Goal: Complete application form

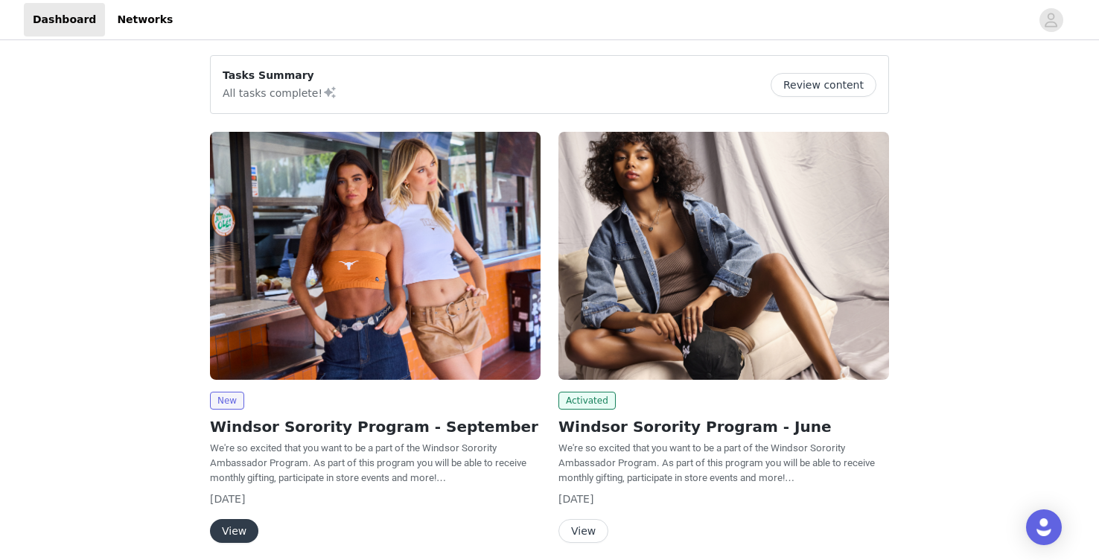
click at [228, 531] on button "View" at bounding box center [234, 531] width 48 height 24
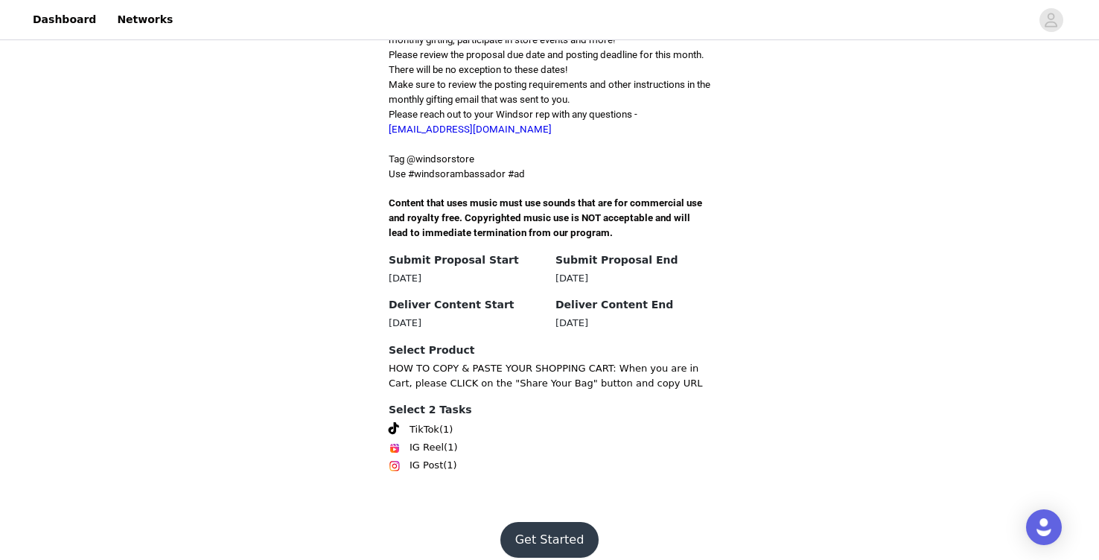
scroll to position [424, 0]
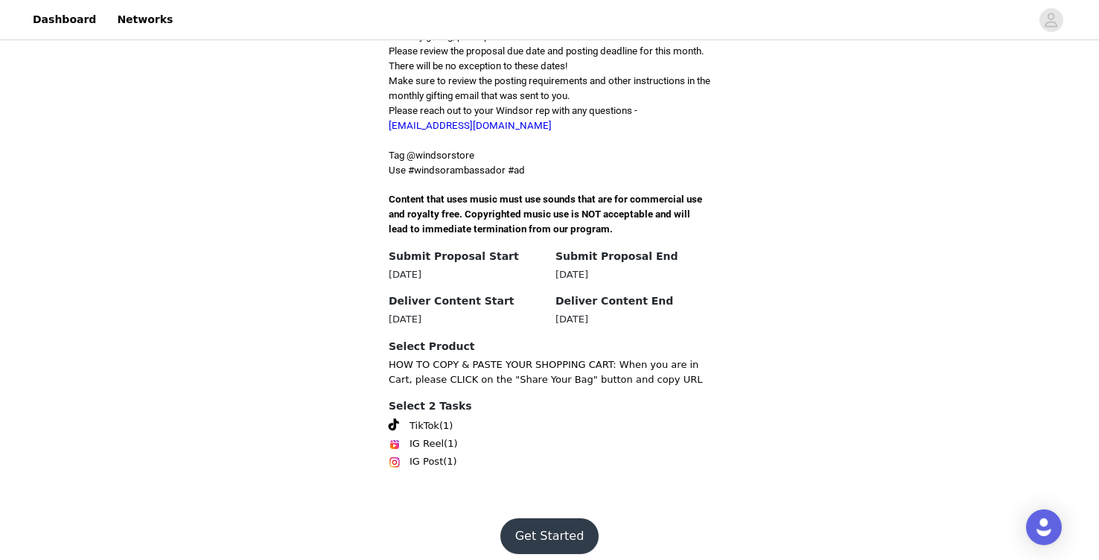
click at [525, 518] on button "Get Started" at bounding box center [549, 536] width 99 height 36
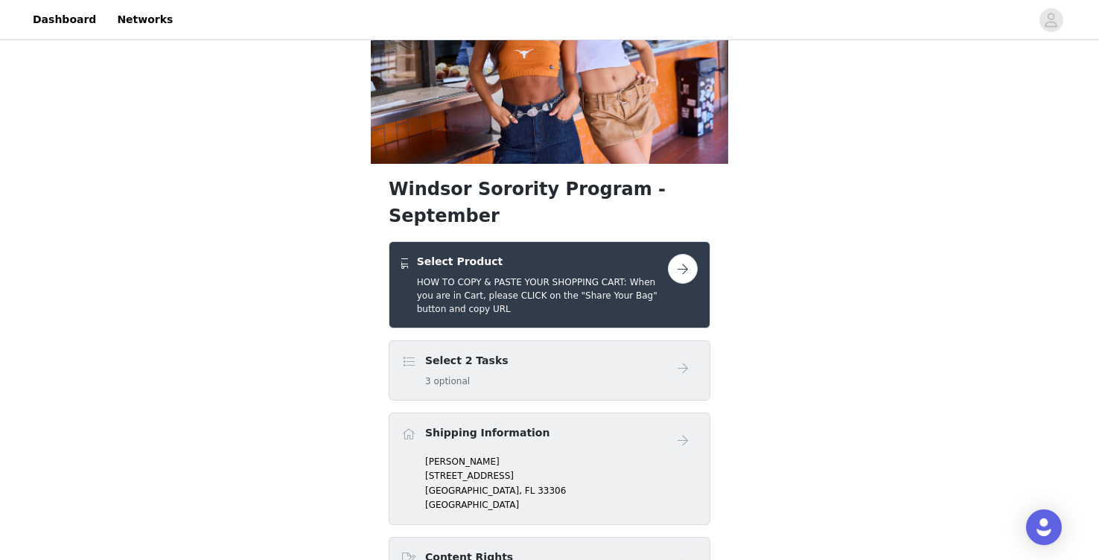
scroll to position [154, 0]
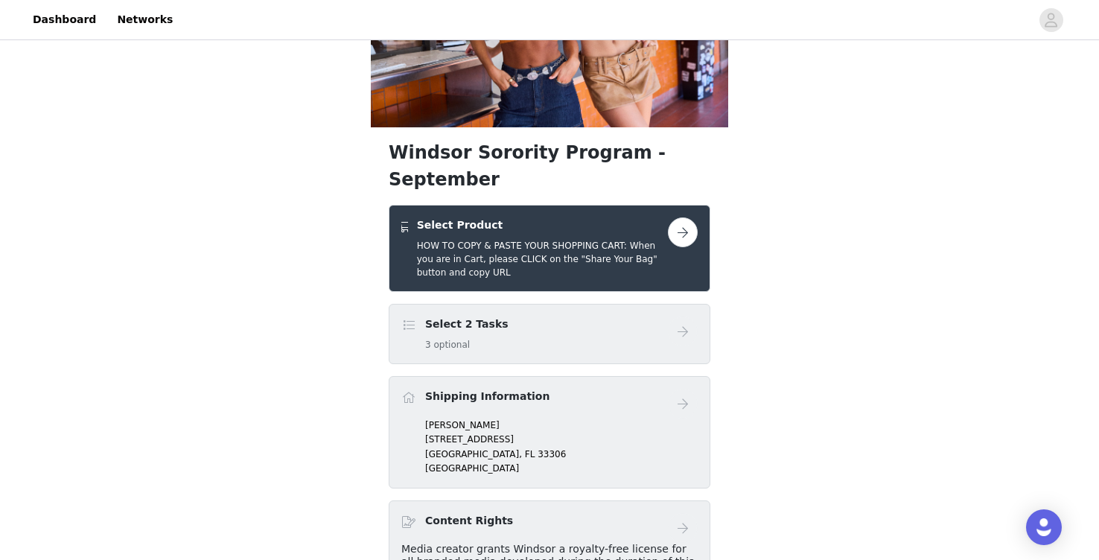
click at [677, 217] on button "button" at bounding box center [683, 232] width 30 height 30
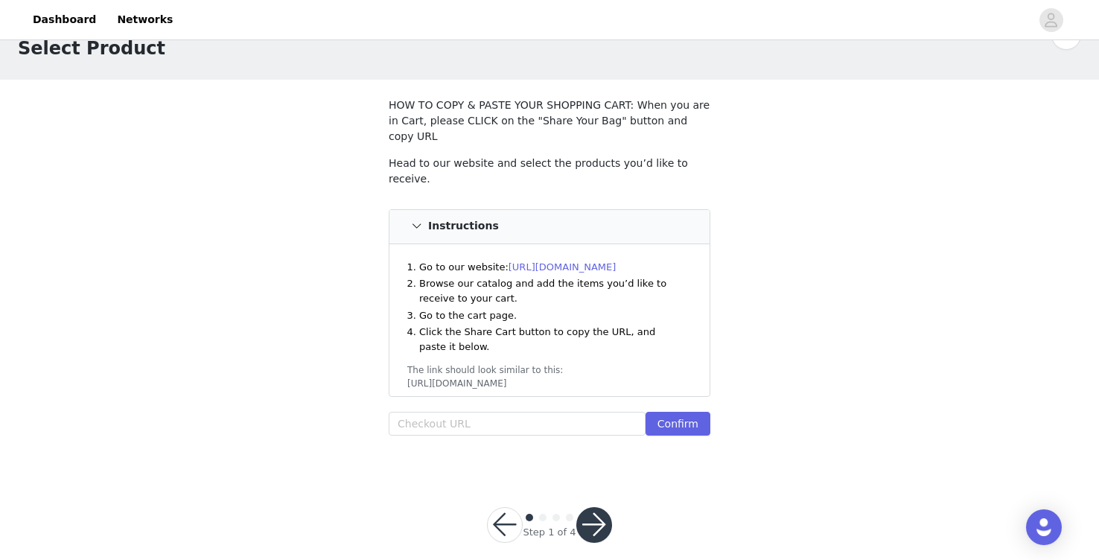
scroll to position [42, 0]
click at [454, 411] on input "text" at bounding box center [517, 423] width 257 height 24
paste input "https://www.windsorstore.com/cart/43366046498867:1,43228427845683:1,43238214762…"
type input "https://www.windsorstore.com/cart/43366046498867:1,43228427845683:1,43238214762…"
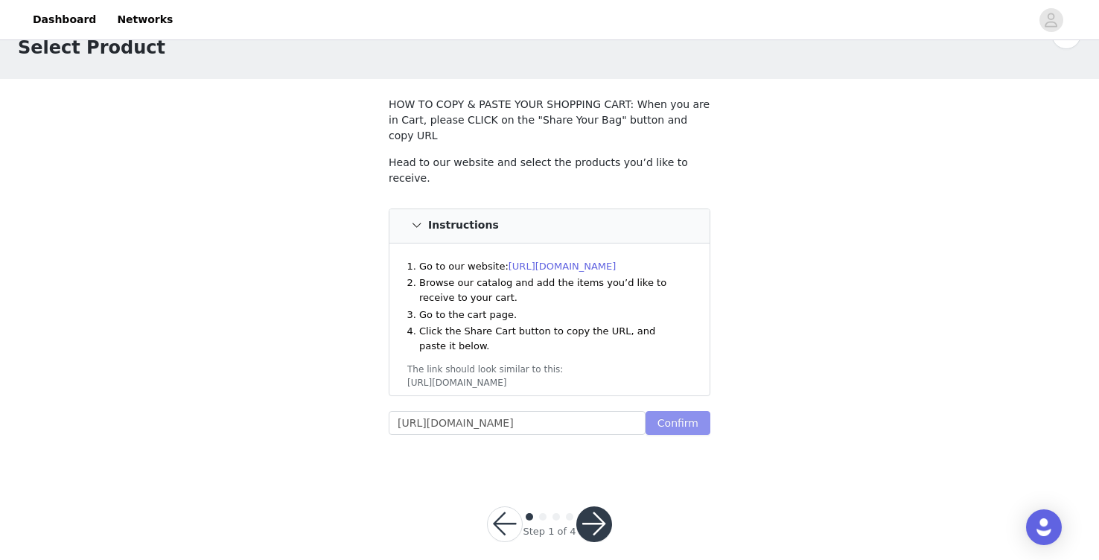
click at [689, 411] on button "Confirm" at bounding box center [678, 423] width 65 height 24
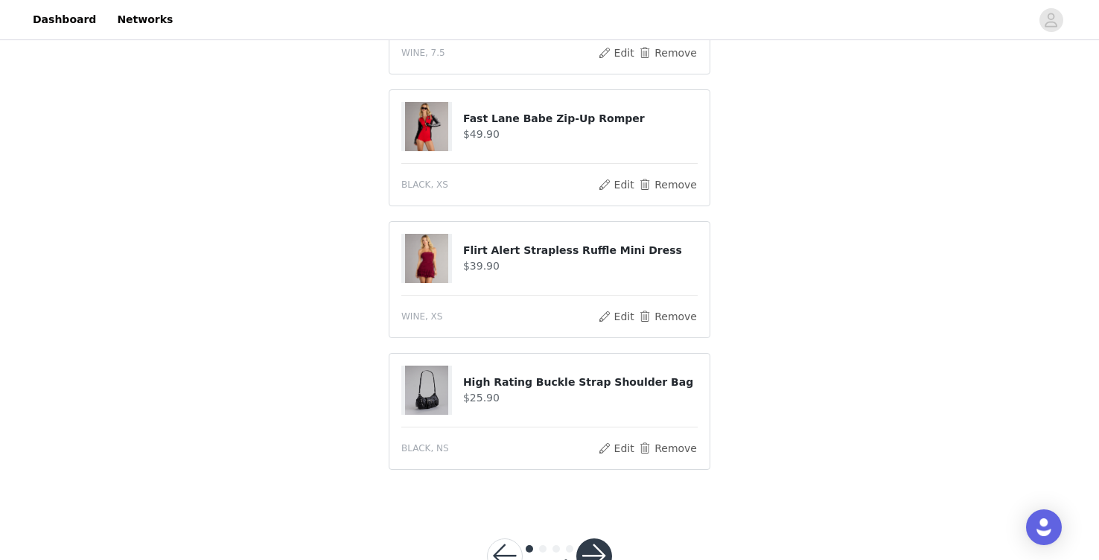
scroll to position [820, 0]
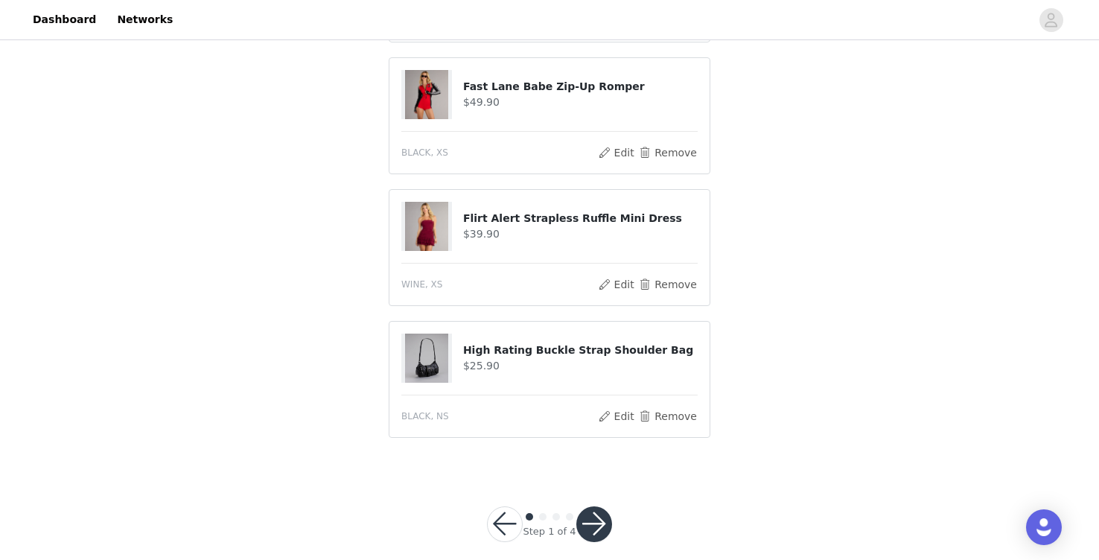
click at [595, 506] on button "button" at bounding box center [594, 524] width 36 height 36
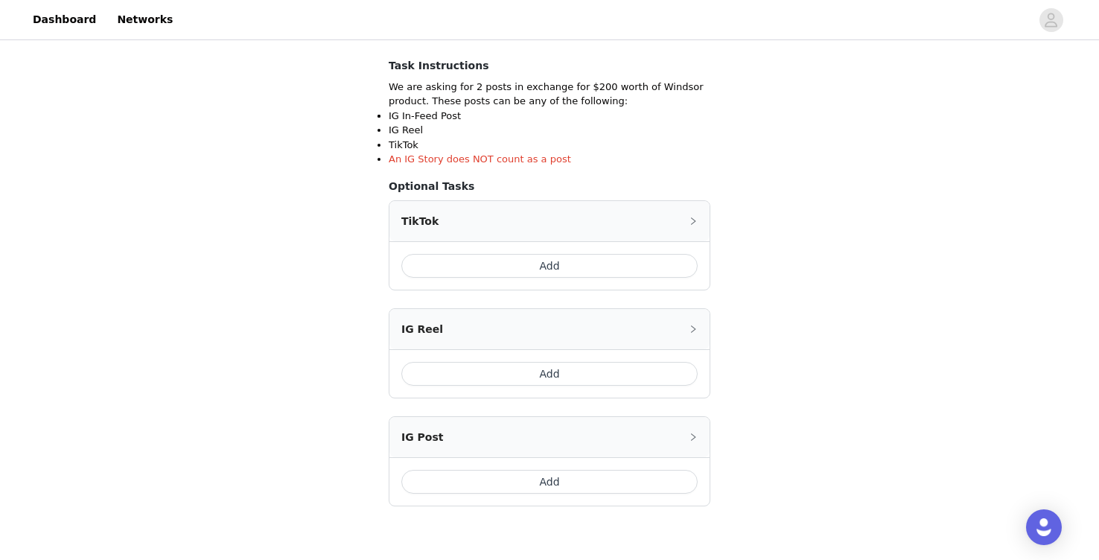
scroll to position [265, 0]
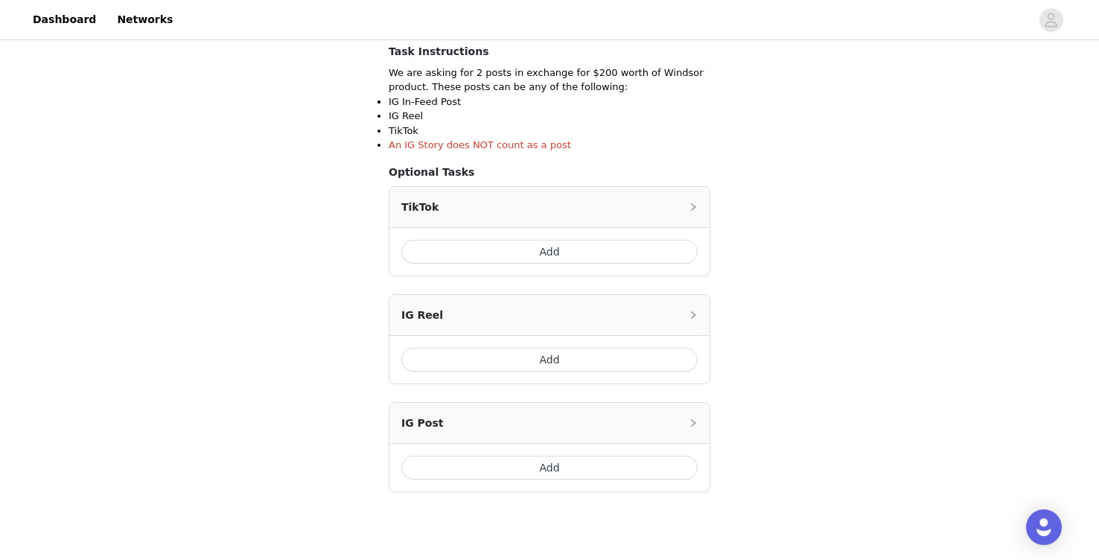
click at [565, 257] on button "Add" at bounding box center [549, 252] width 296 height 24
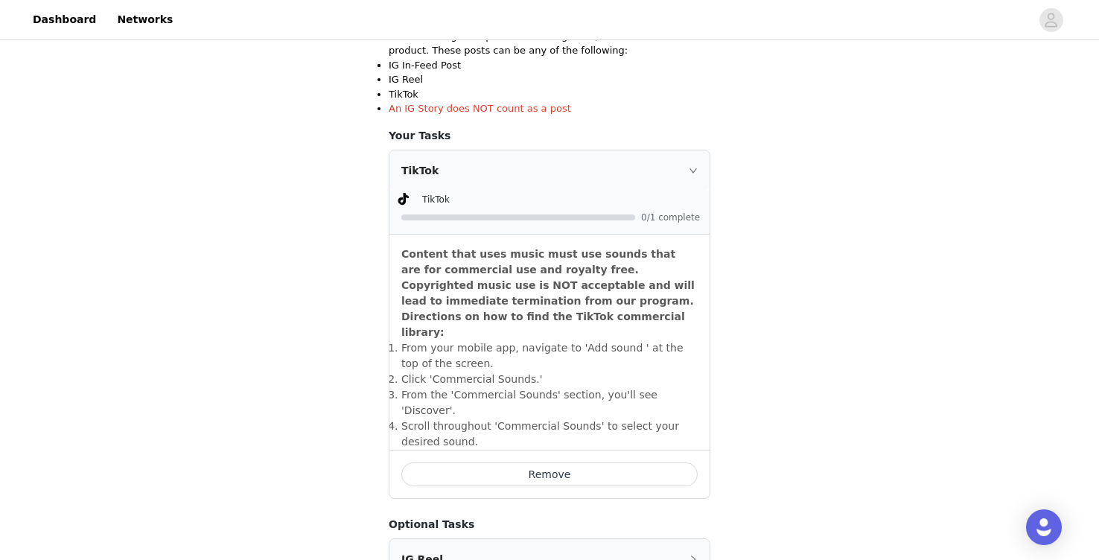
scroll to position [296, 0]
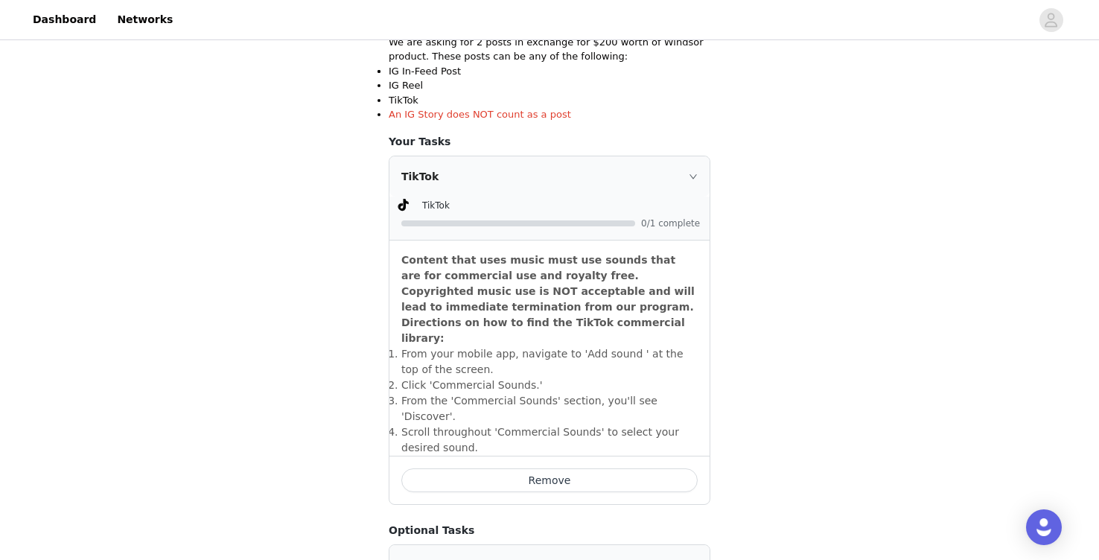
click at [695, 178] on icon "icon: right" at bounding box center [693, 176] width 9 height 9
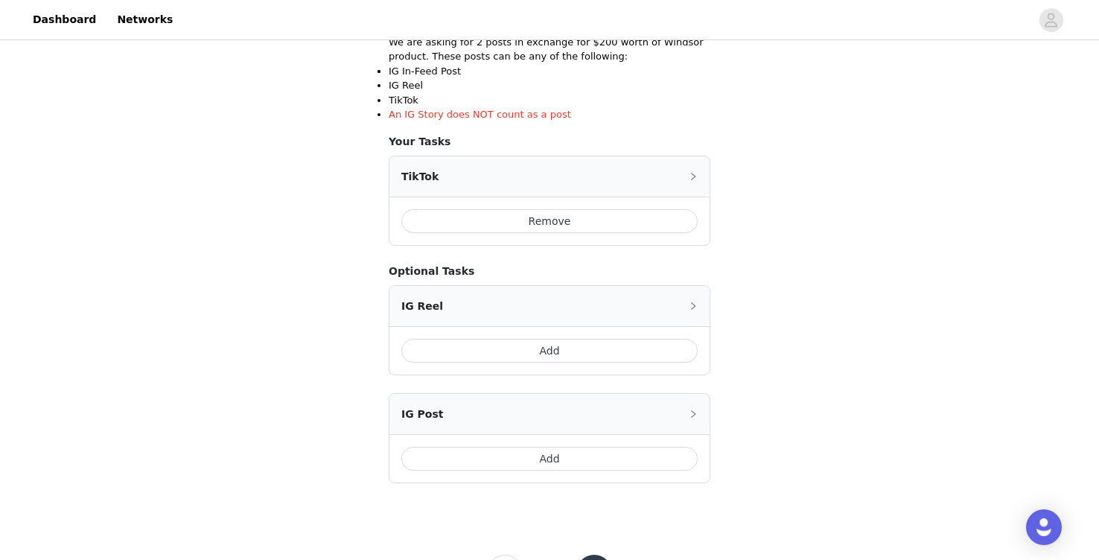
click at [570, 183] on div "TikTok" at bounding box center [549, 176] width 320 height 40
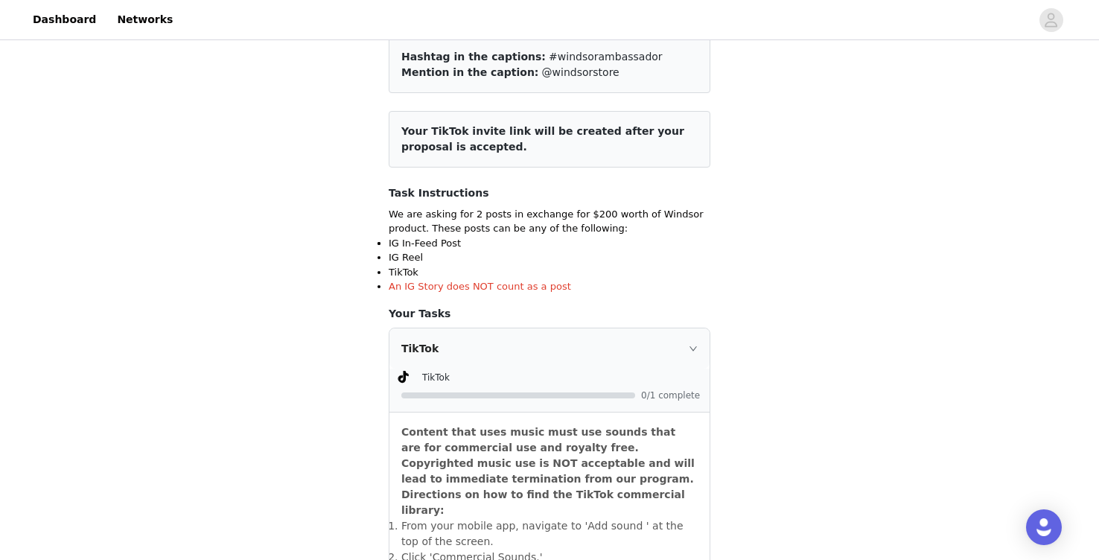
scroll to position [125, 0]
click at [700, 342] on div "TikTok" at bounding box center [549, 347] width 320 height 40
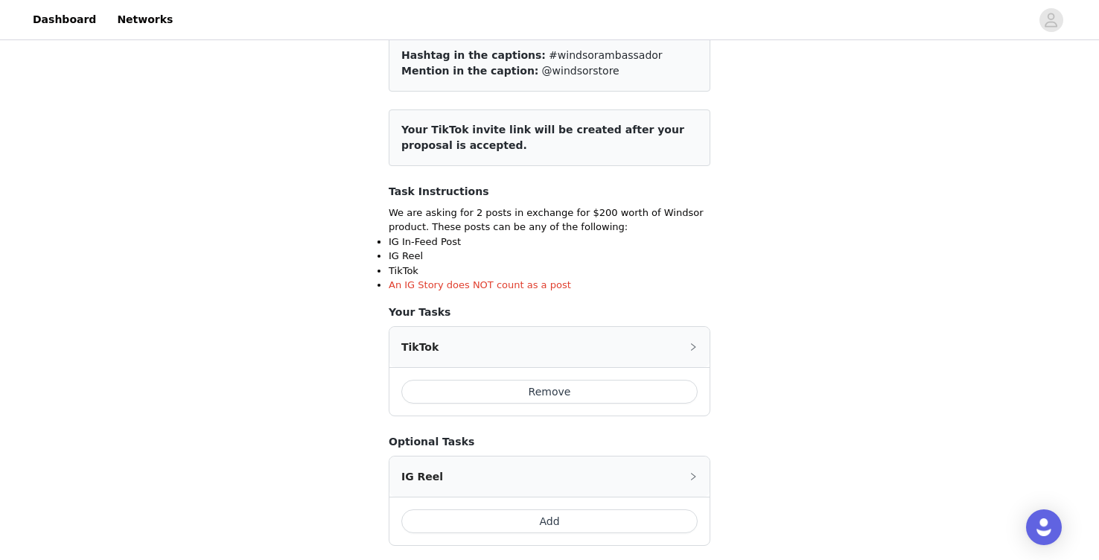
scroll to position [361, 0]
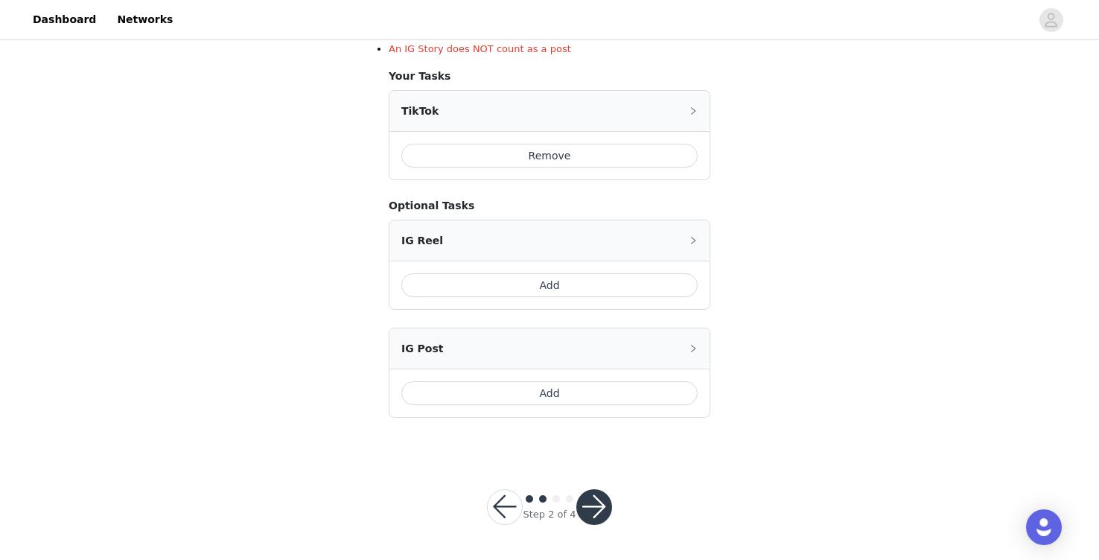
click at [593, 501] on button "button" at bounding box center [594, 507] width 36 height 36
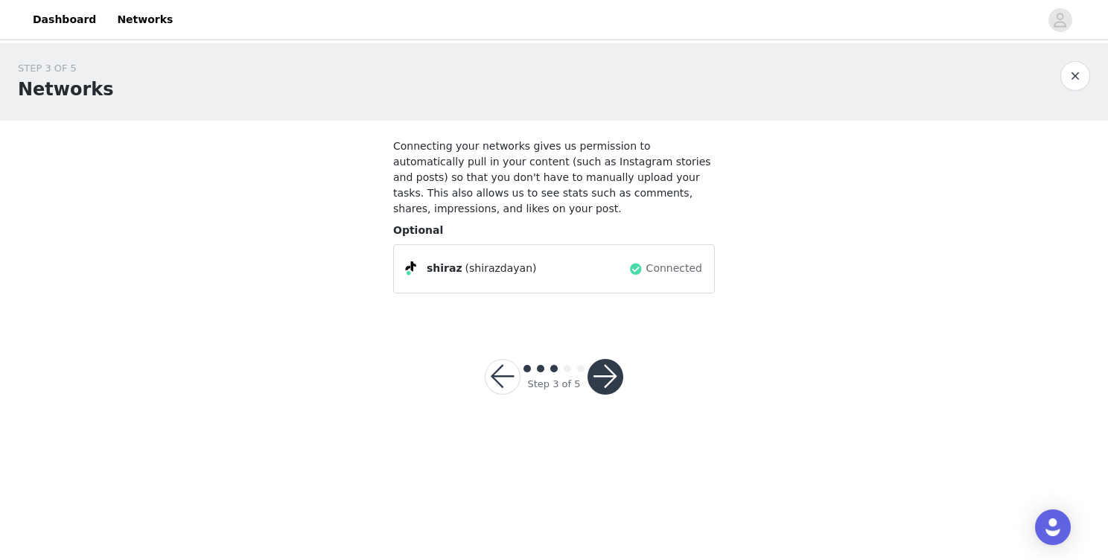
click at [614, 384] on button "button" at bounding box center [605, 377] width 36 height 36
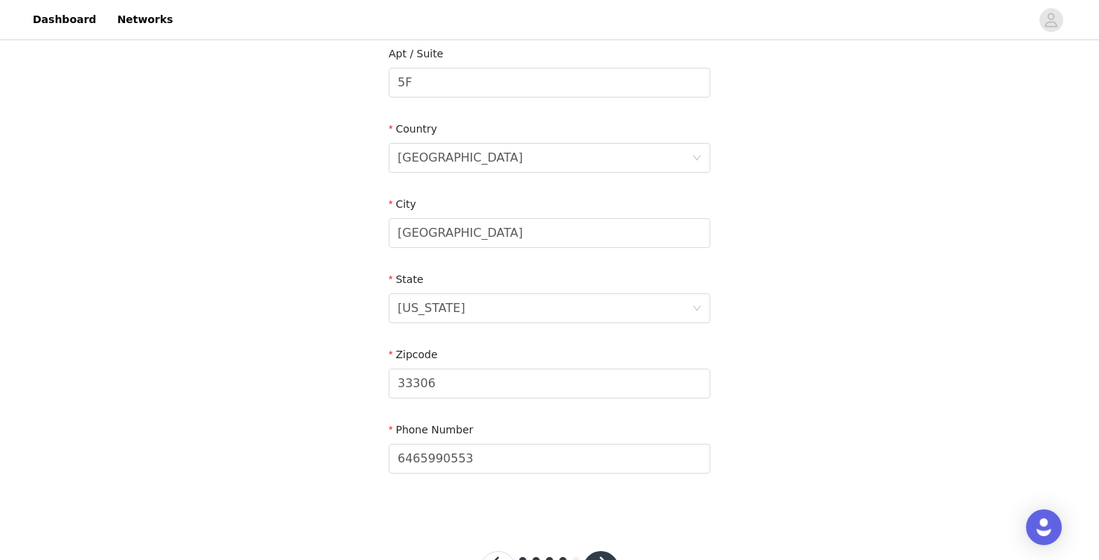
scroll to position [455, 0]
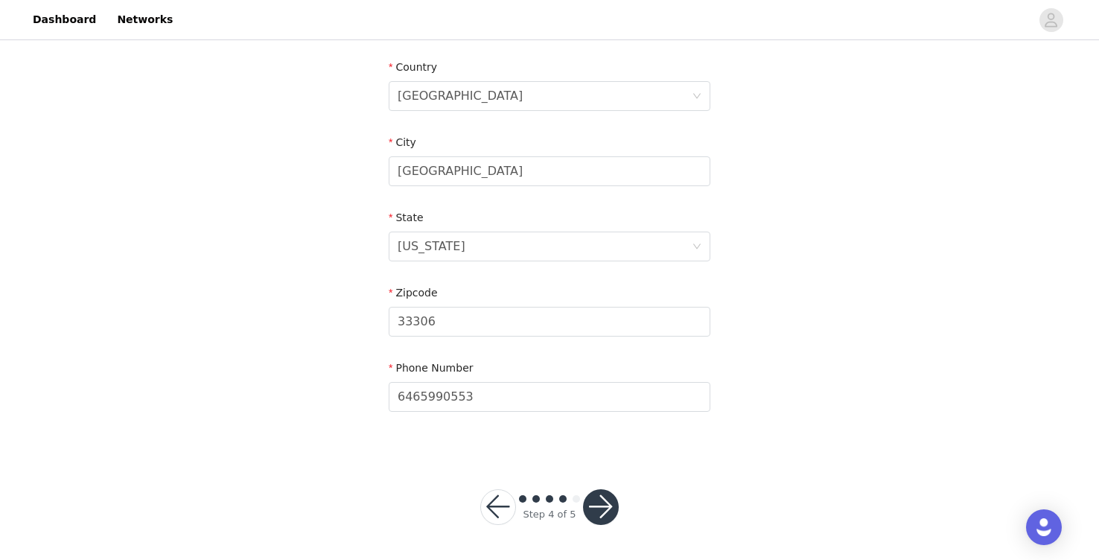
click at [598, 494] on button "button" at bounding box center [601, 507] width 36 height 36
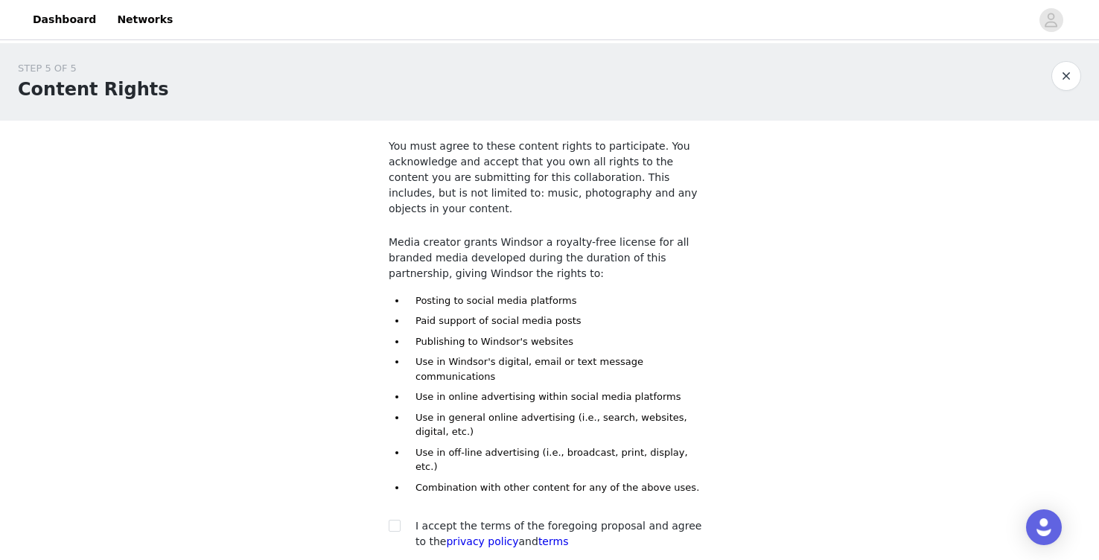
scroll to position [94, 0]
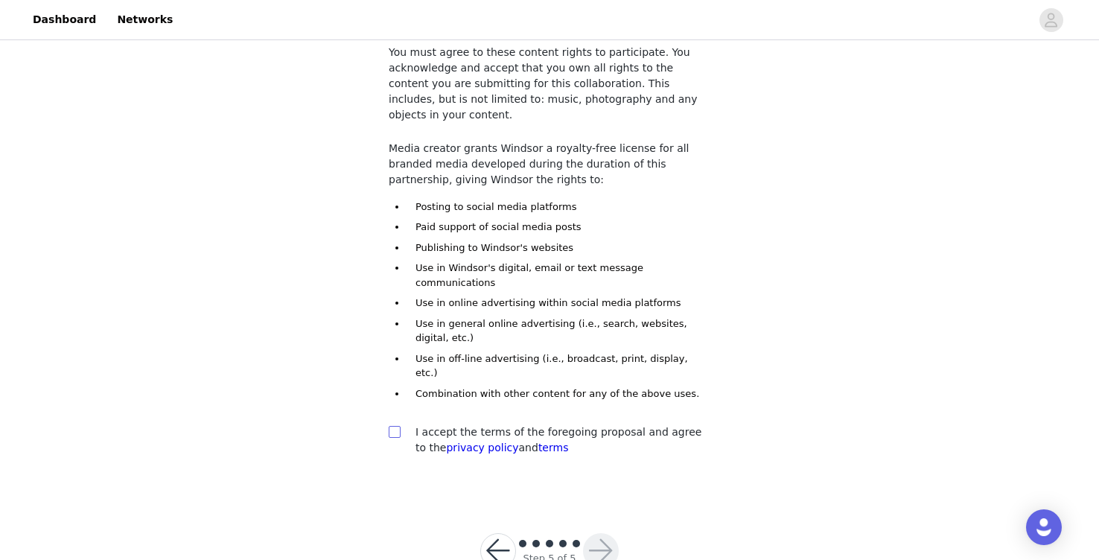
click at [392, 426] on input "checkbox" at bounding box center [394, 431] width 10 height 10
checkbox input "true"
click at [611, 533] on button "button" at bounding box center [601, 551] width 36 height 36
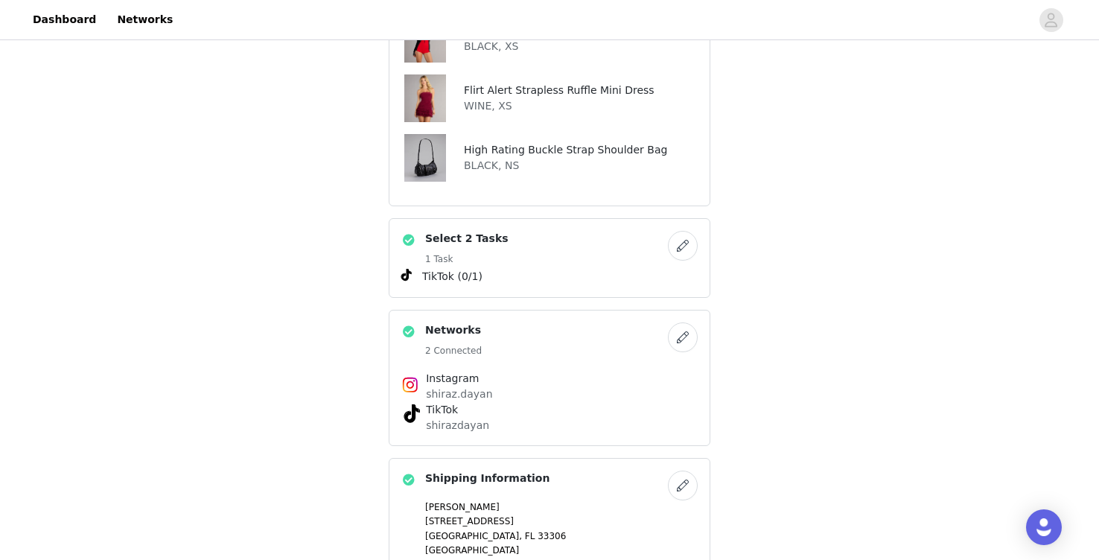
scroll to position [574, 0]
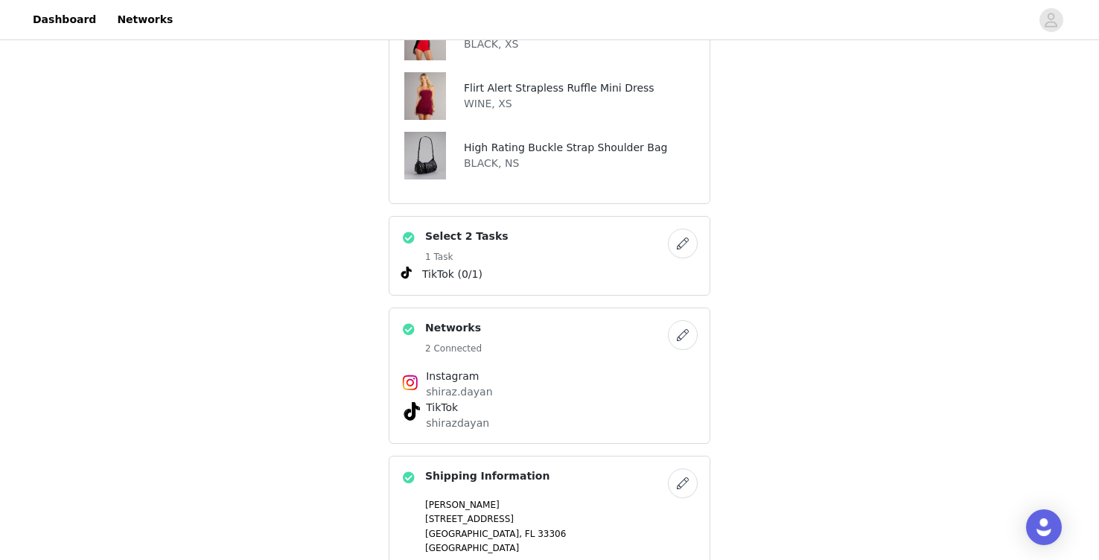
click at [682, 229] on button "button" at bounding box center [683, 244] width 30 height 30
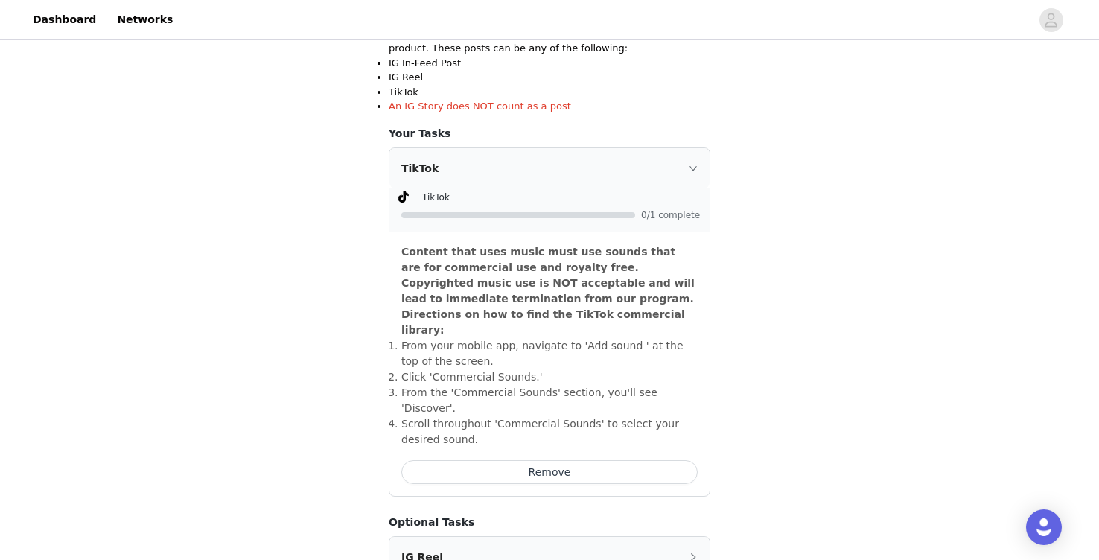
scroll to position [267, 0]
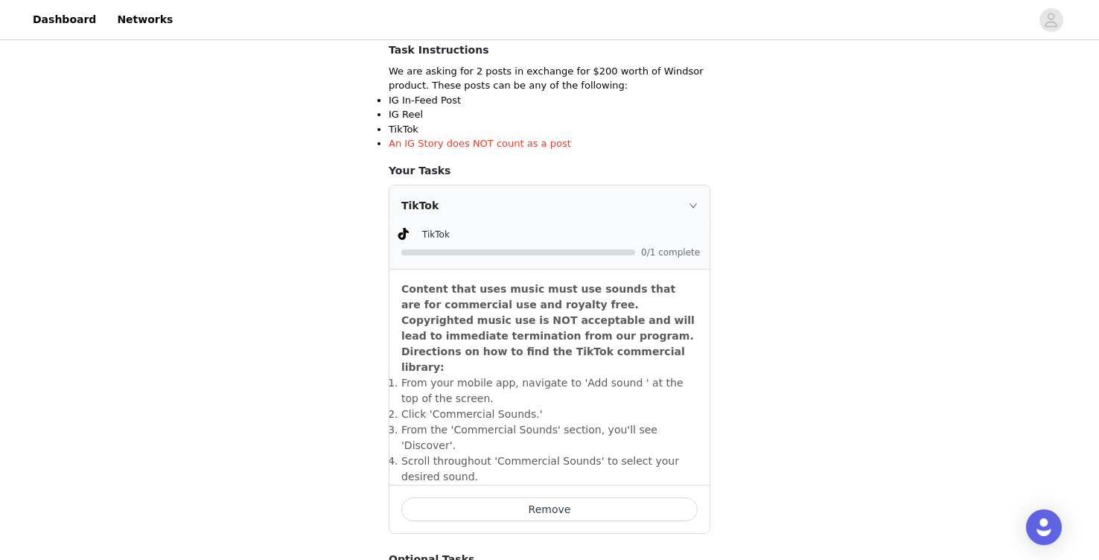
click at [684, 204] on div "TikTok" at bounding box center [549, 205] width 320 height 40
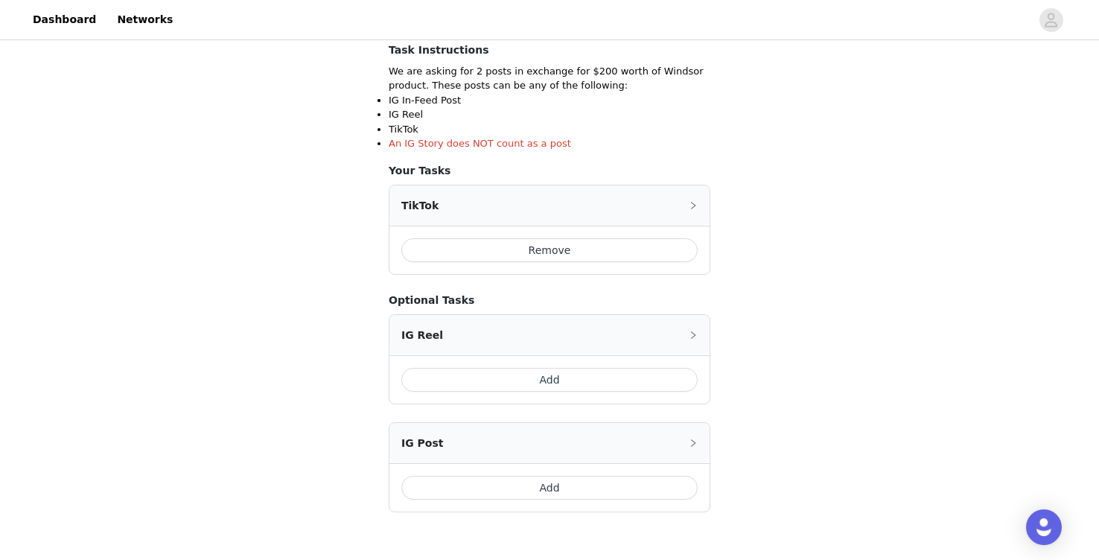
click at [637, 203] on div "TikTok" at bounding box center [549, 205] width 320 height 40
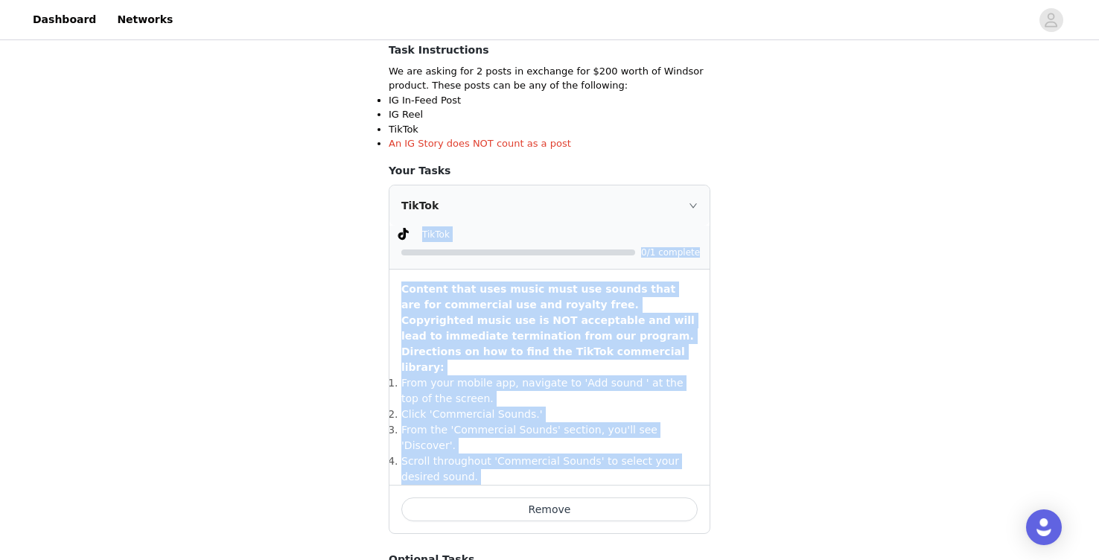
click at [557, 422] on li "​From the 'Commercial Sounds' section, you'll see 'Discover'." at bounding box center [549, 437] width 296 height 31
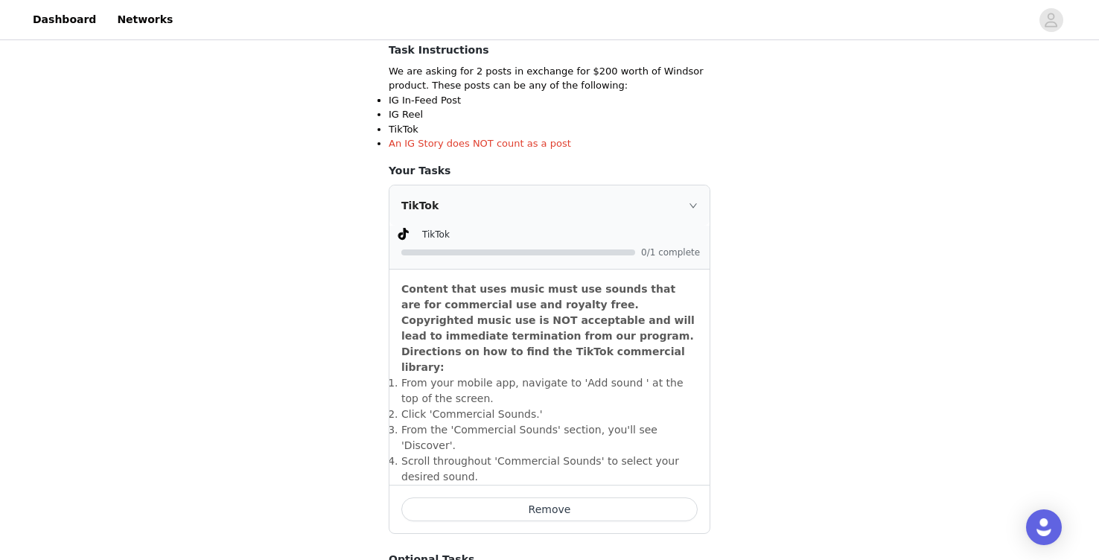
click at [700, 379] on div "Content that uses music must use sounds that are for commercial use and royalty…" at bounding box center [549, 377] width 320 height 215
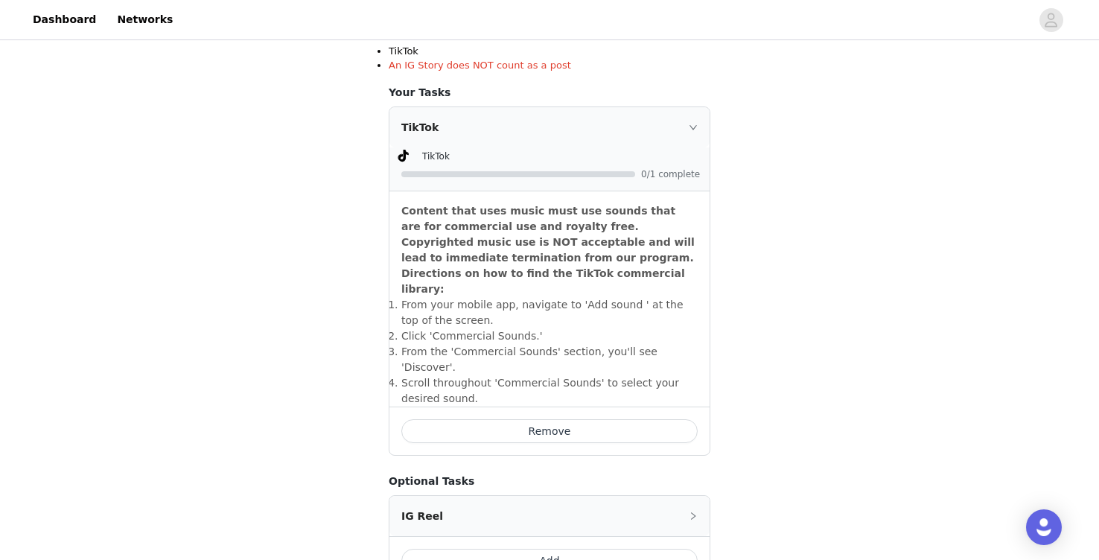
scroll to position [348, 0]
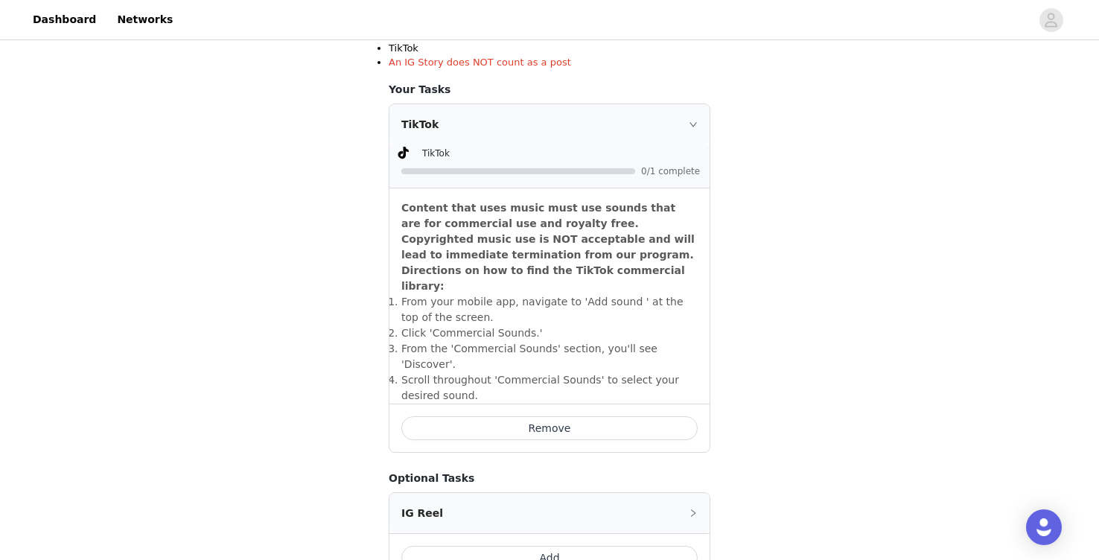
click at [685, 130] on div "TikTok" at bounding box center [549, 124] width 320 height 40
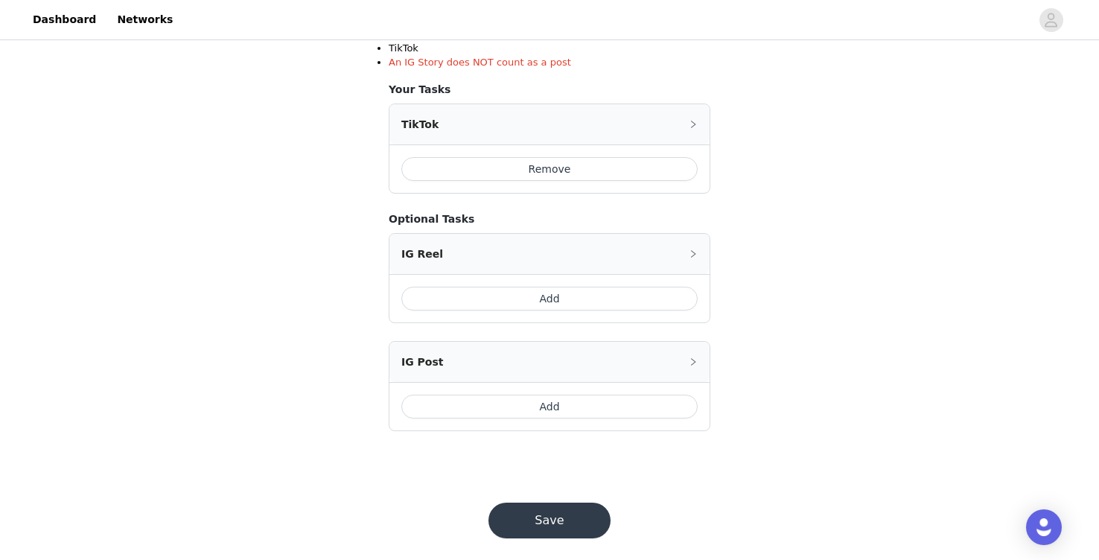
scroll to position [361, 0]
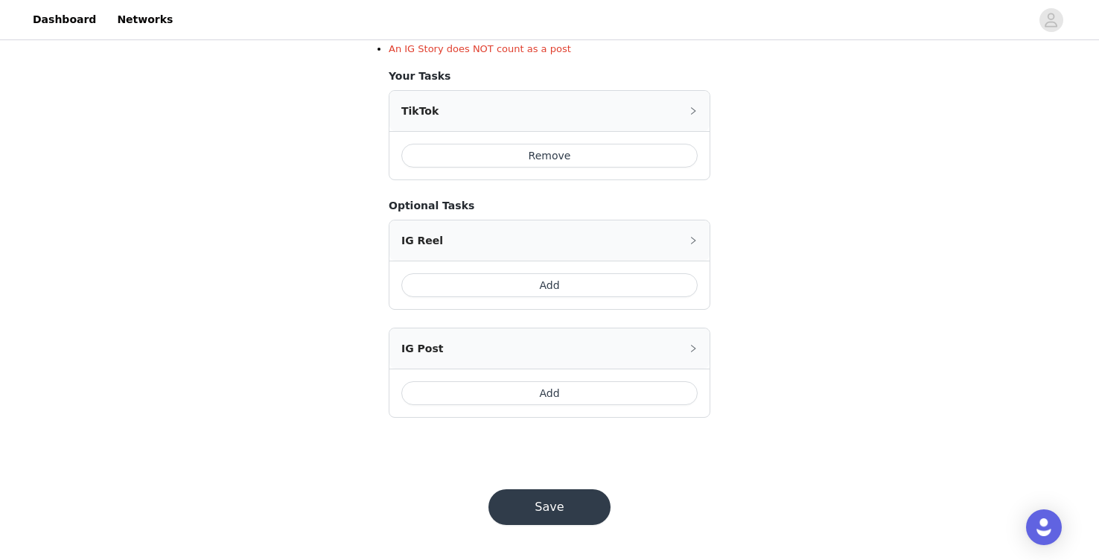
click at [686, 356] on div "IG Post" at bounding box center [549, 348] width 320 height 40
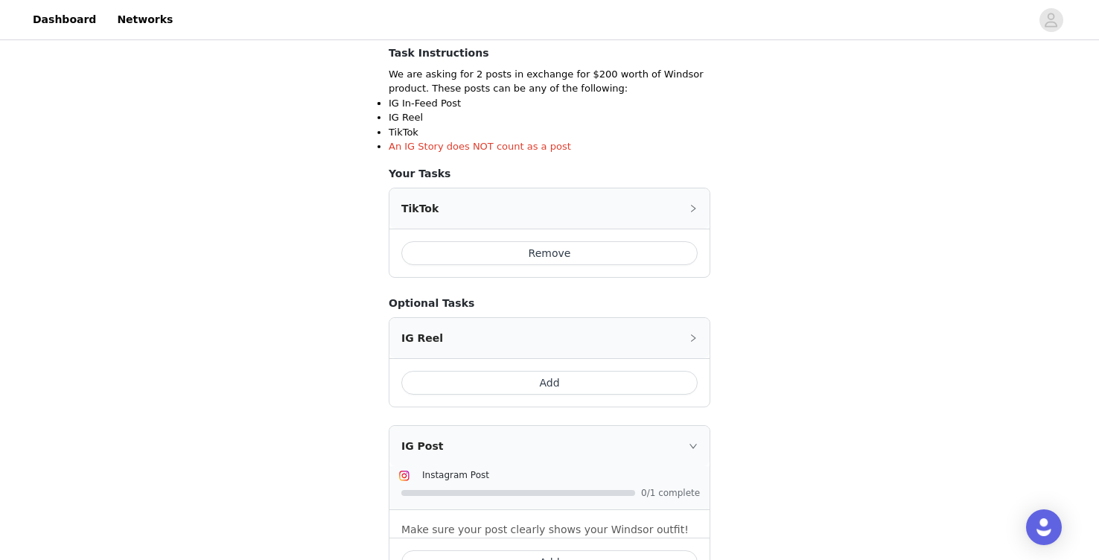
scroll to position [264, 0]
click at [695, 206] on icon "icon: right" at bounding box center [693, 207] width 9 height 9
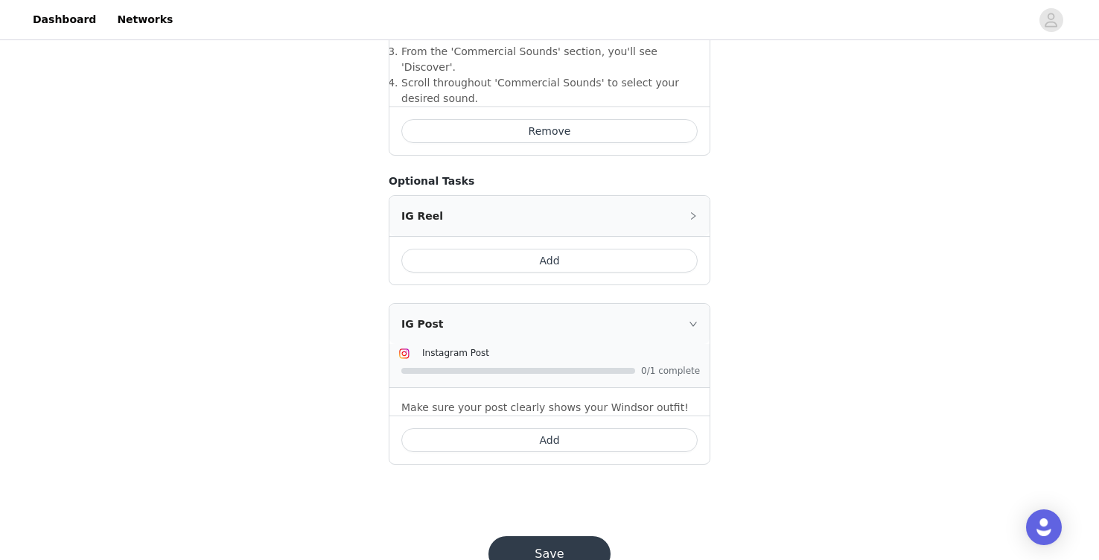
scroll to position [660, 0]
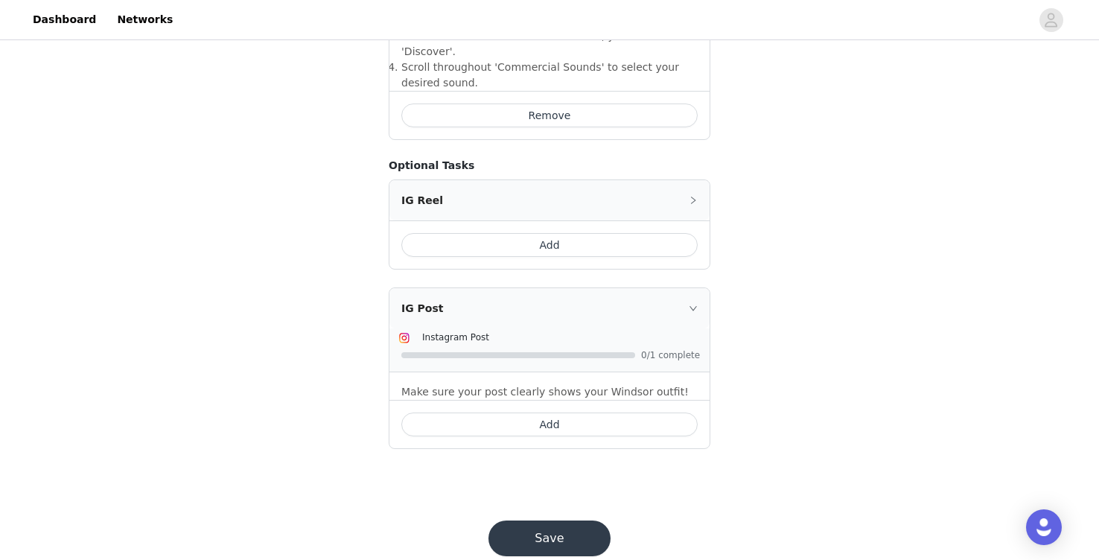
click at [563, 520] on button "Save" at bounding box center [549, 538] width 122 height 36
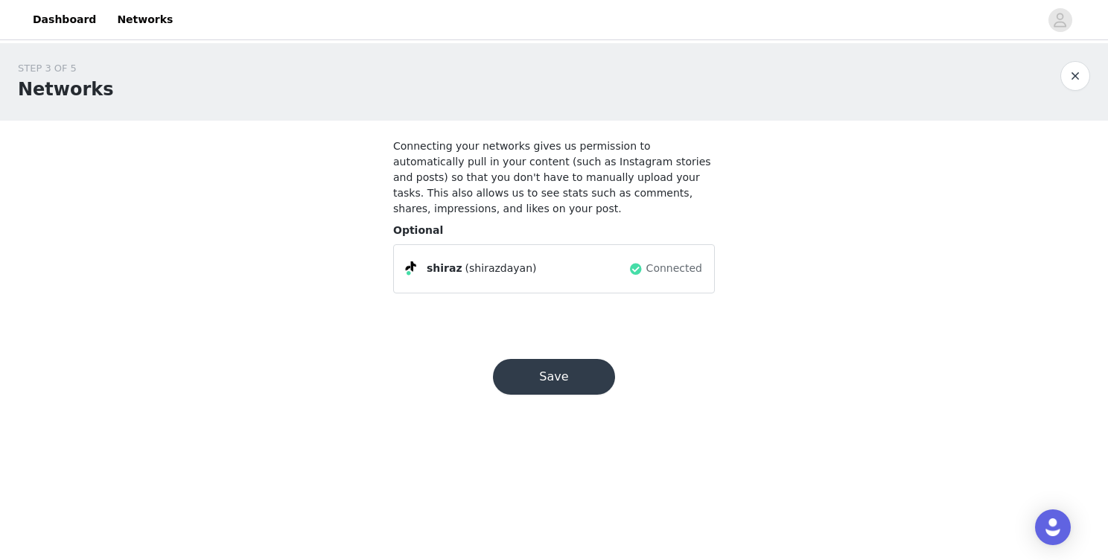
click at [549, 382] on button "Save" at bounding box center [554, 377] width 122 height 36
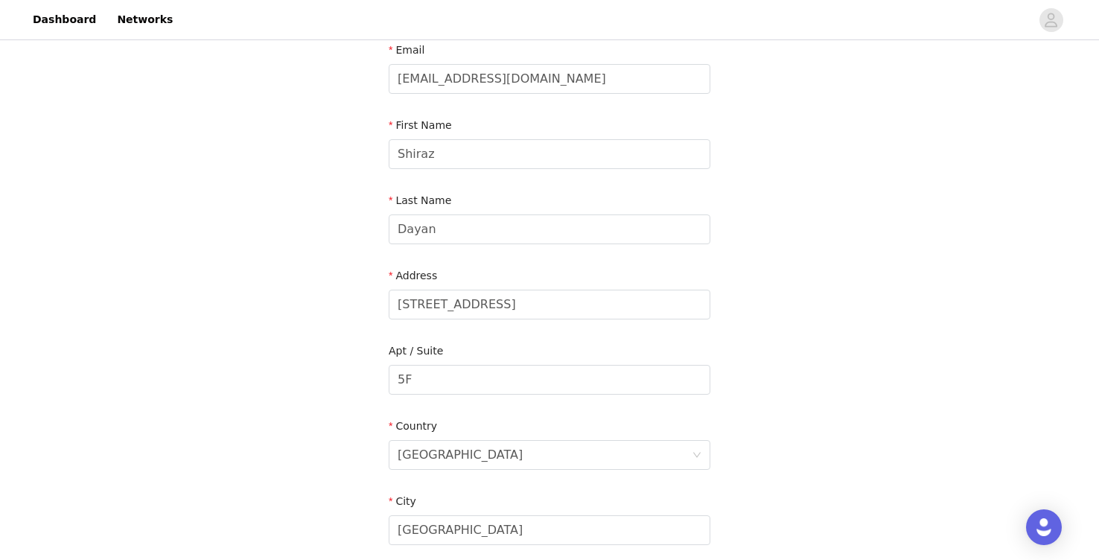
scroll to position [98, 0]
click at [558, 293] on input "2881 NE 33rd Ct" at bounding box center [550, 303] width 322 height 30
type input "631 West Madison Street"
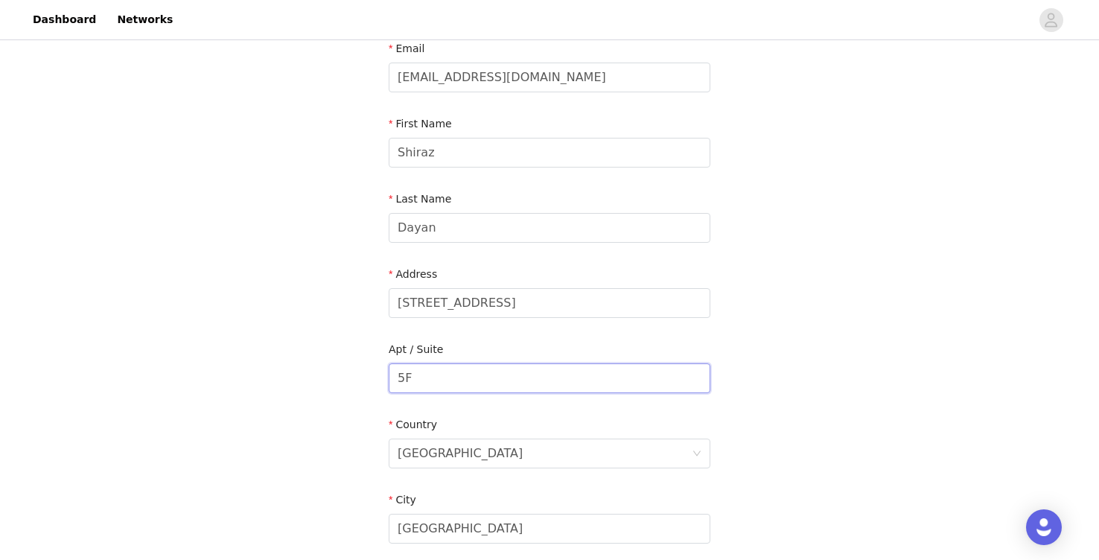
click at [532, 374] on input "5F" at bounding box center [550, 378] width 322 height 30
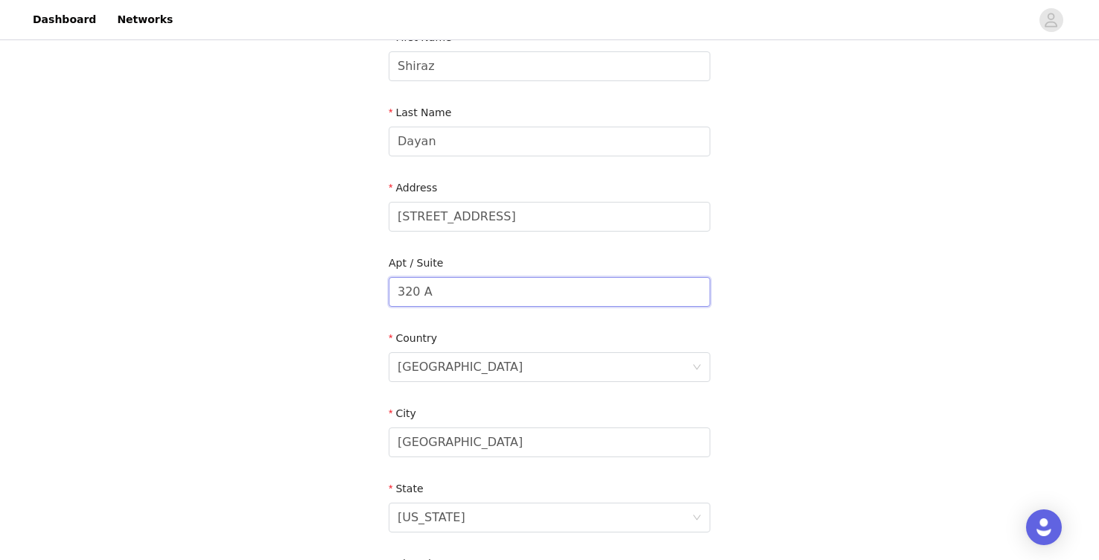
scroll to position [193, 0]
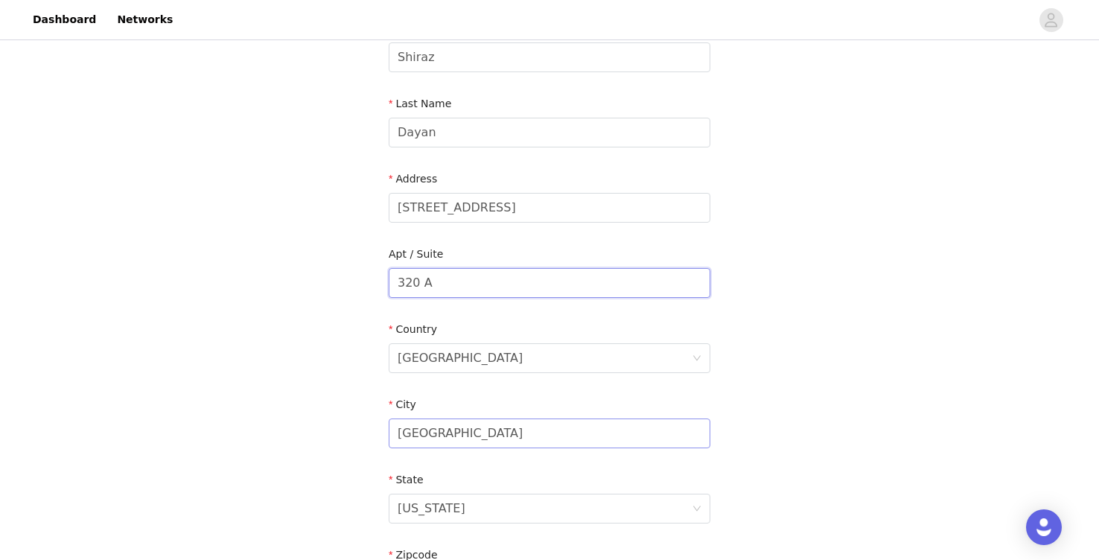
type input "320 A"
click at [507, 442] on input "Fort Lauderdale" at bounding box center [550, 433] width 322 height 30
type input "Tallahassee"
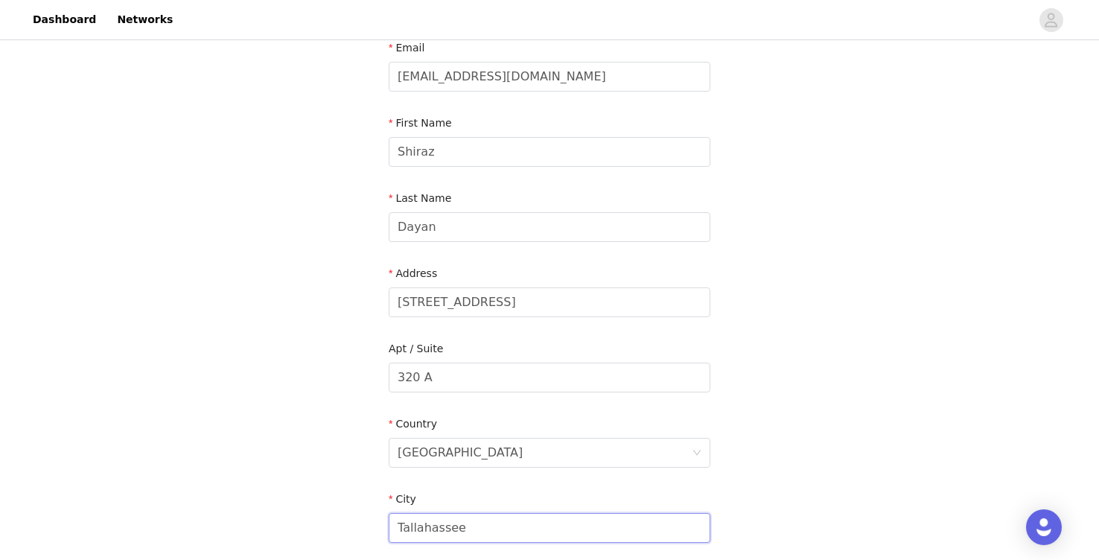
scroll to position [78, 0]
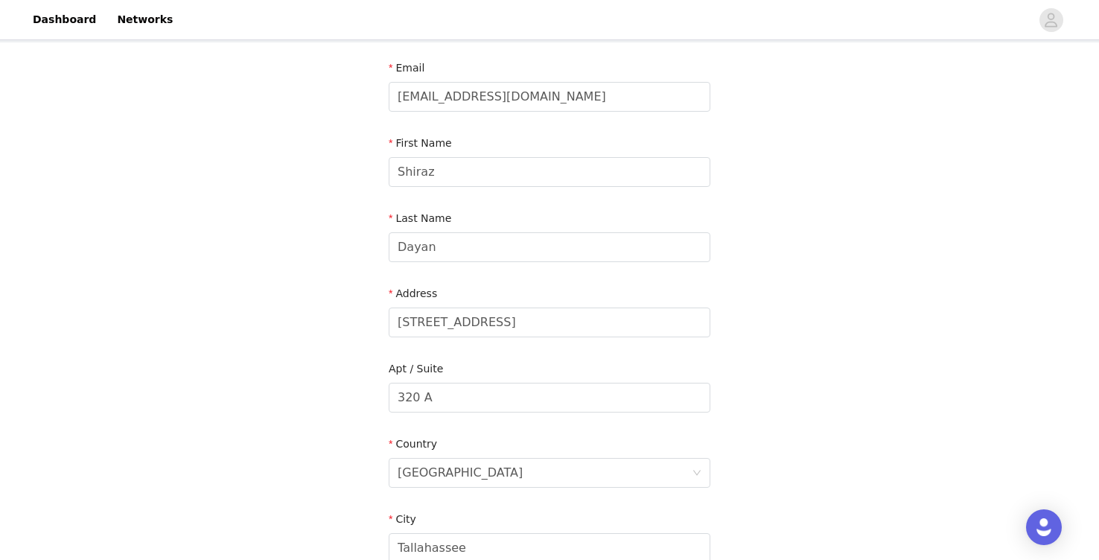
click at [758, 325] on div "STEP 4 OF 5 Shipping Information Email Shirazdayan@gmail.com First Name Shiraz …" at bounding box center [549, 397] width 1099 height 865
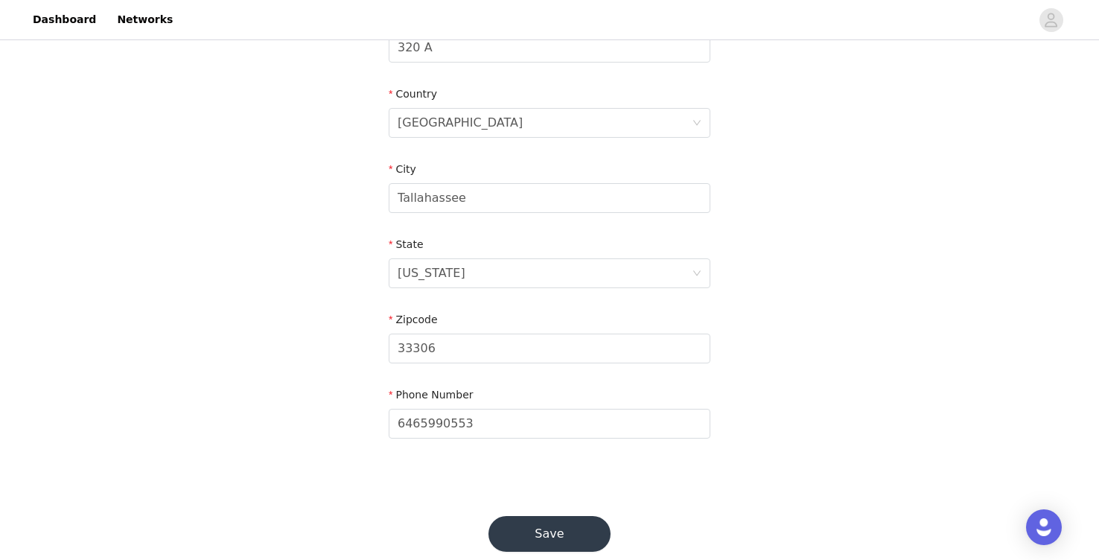
scroll to position [432, 0]
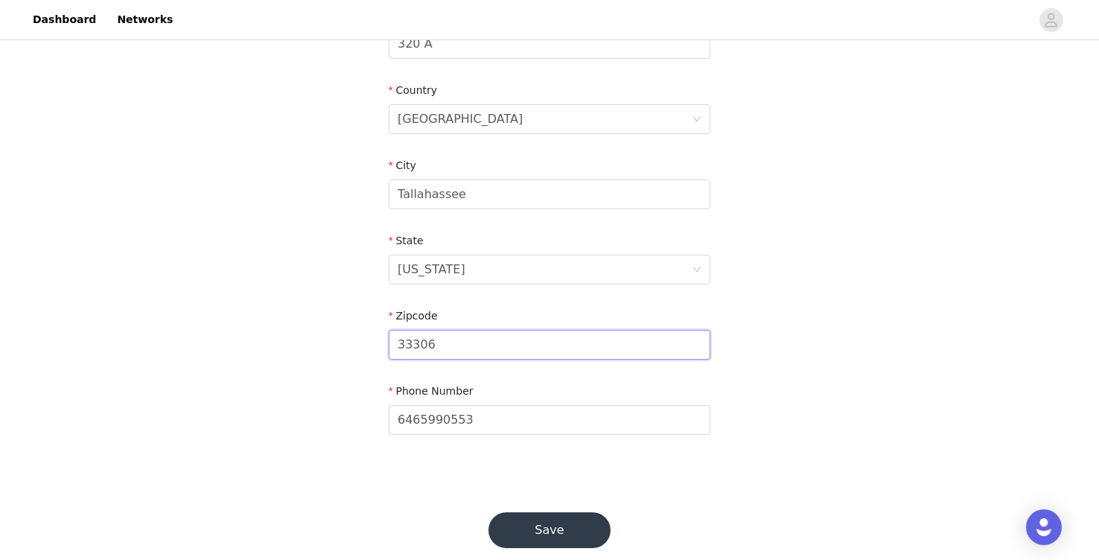
click at [608, 346] on input "33306" at bounding box center [550, 345] width 322 height 30
type input "32304"
click at [882, 275] on div "STEP 4 OF 5 Shipping Information Email Shirazdayan@gmail.com First Name Shiraz …" at bounding box center [549, 43] width 1099 height 865
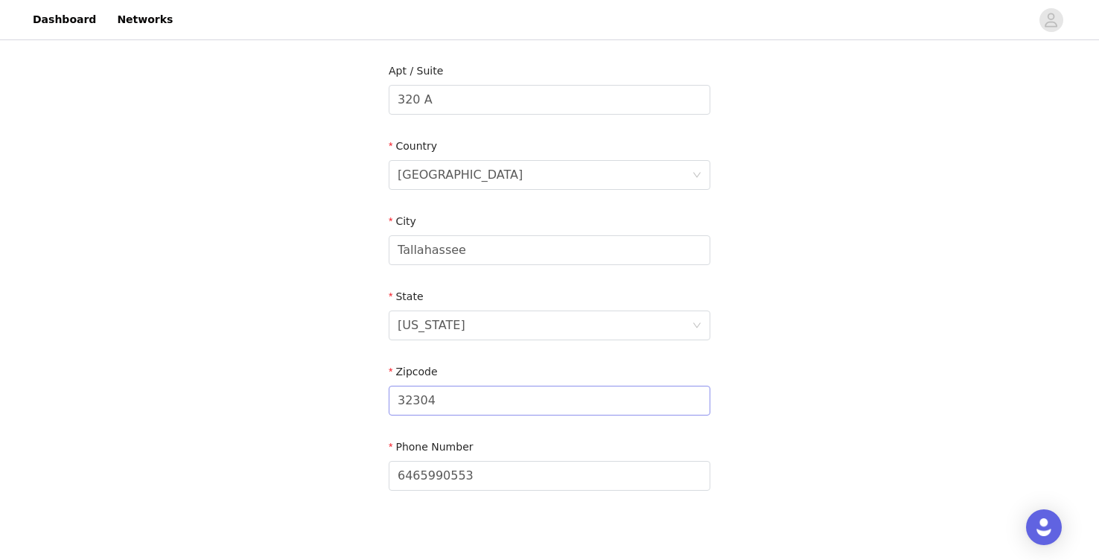
scroll to position [366, 0]
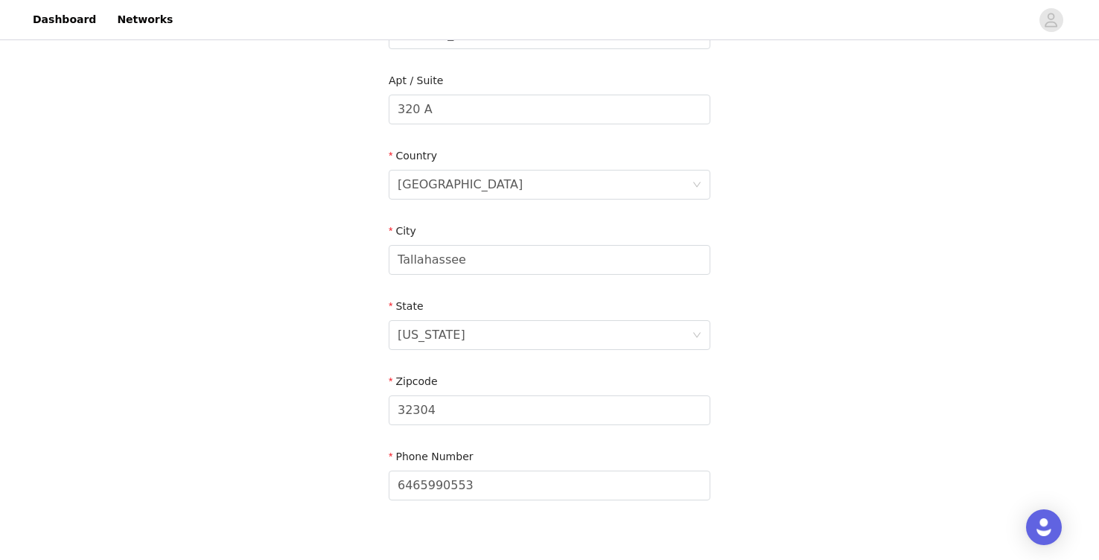
click at [615, 289] on form "Email Shirazdayan@gmail.com First Name Shiraz Last Name Dayan Address 631 West …" at bounding box center [550, 139] width 322 height 734
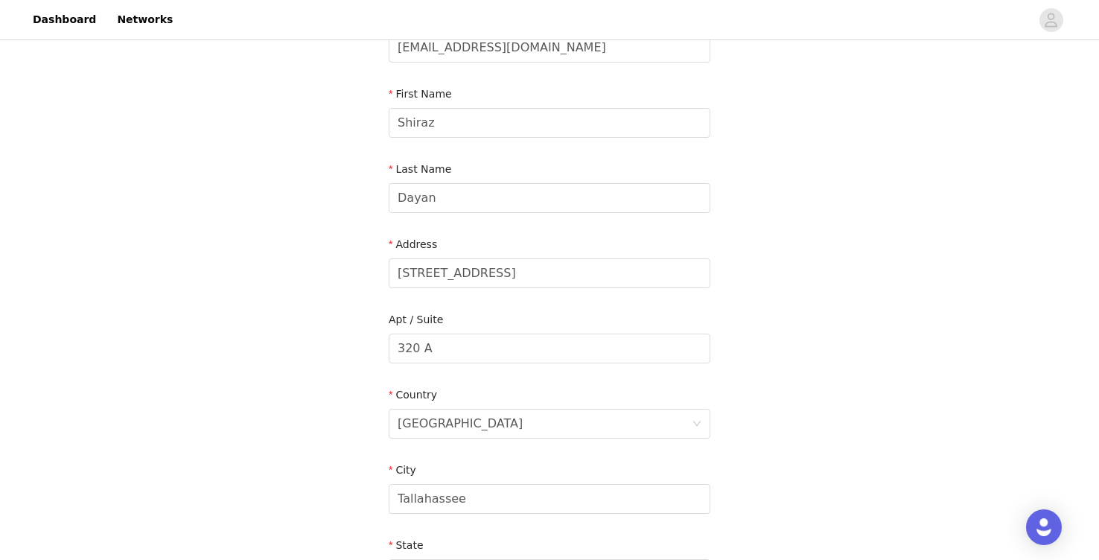
scroll to position [123, 0]
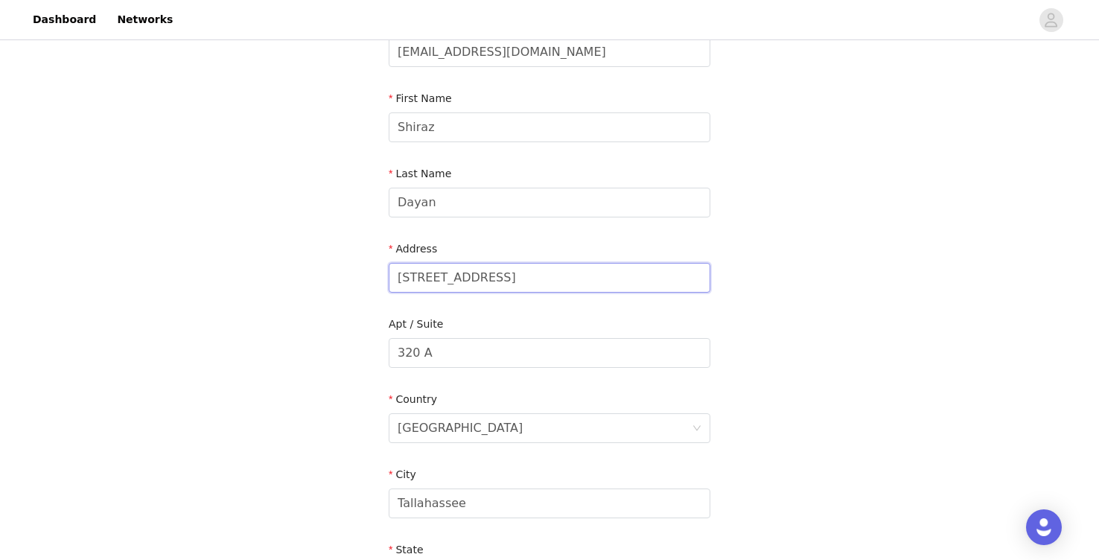
click at [614, 279] on input "631 West Madison Street" at bounding box center [550, 278] width 322 height 30
click at [800, 275] on div "STEP 4 OF 5 Shipping Information Email Shirazdayan@gmail.com First Name Shiraz …" at bounding box center [549, 352] width 1099 height 865
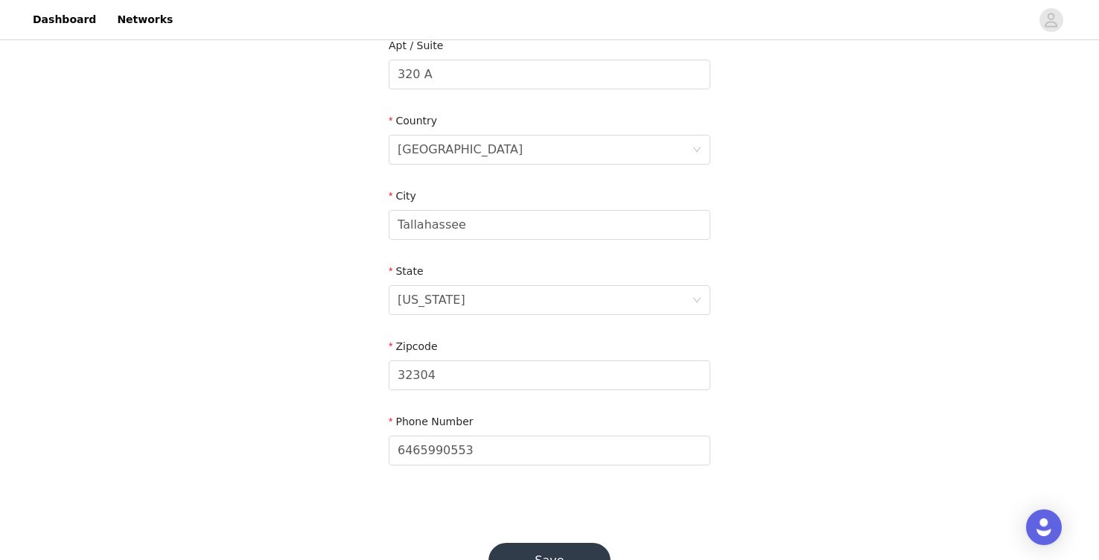
scroll to position [455, 0]
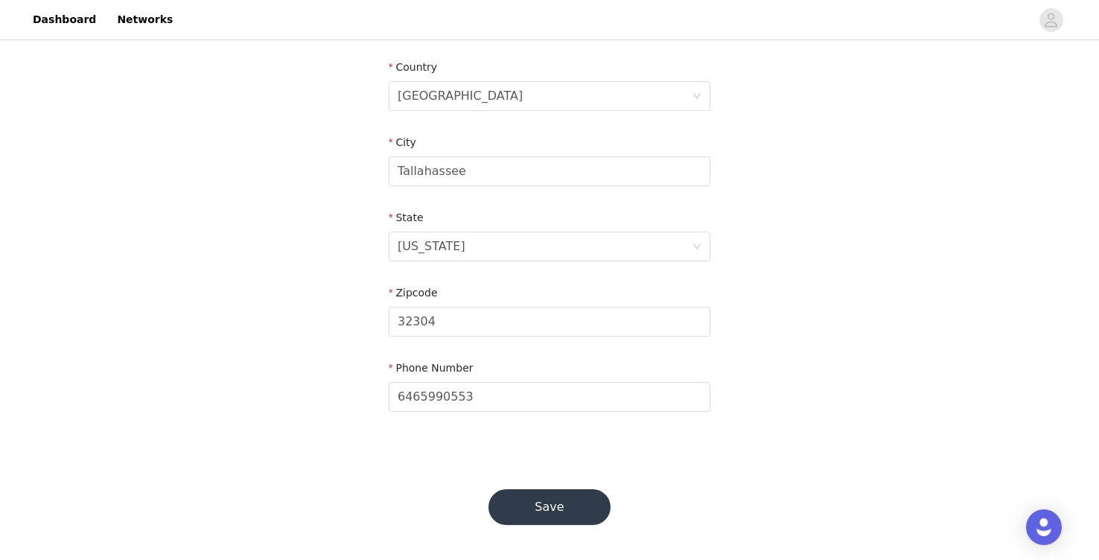
click at [584, 505] on button "Save" at bounding box center [549, 507] width 122 height 36
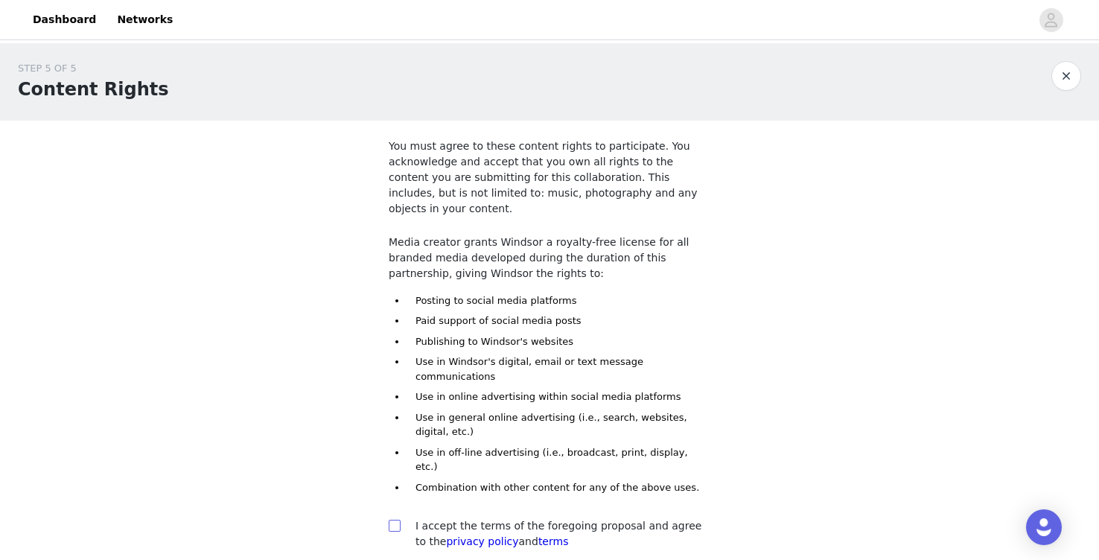
click at [397, 520] on input "checkbox" at bounding box center [394, 525] width 10 height 10
checkbox input "true"
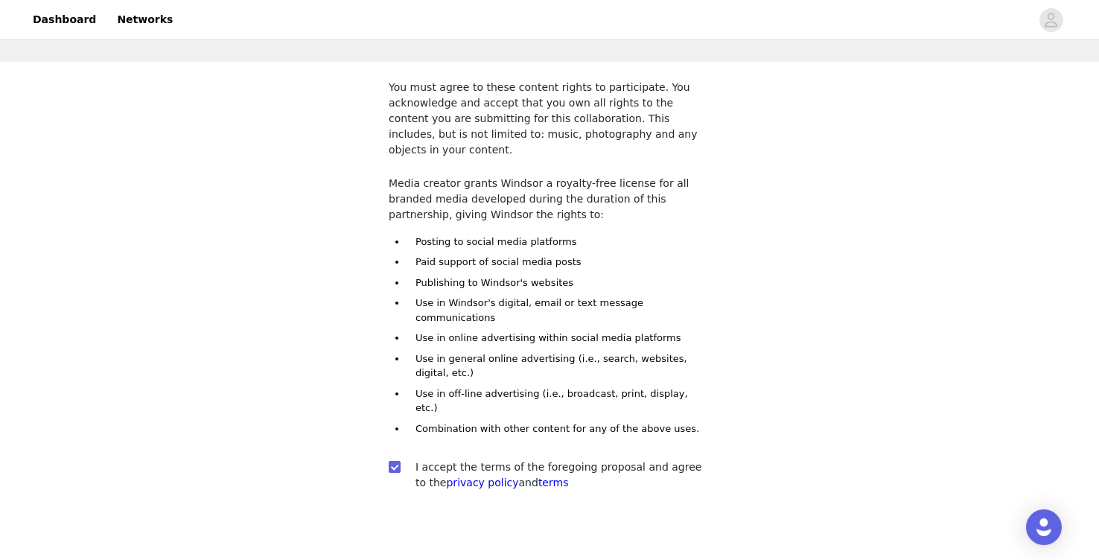
scroll to position [94, 0]
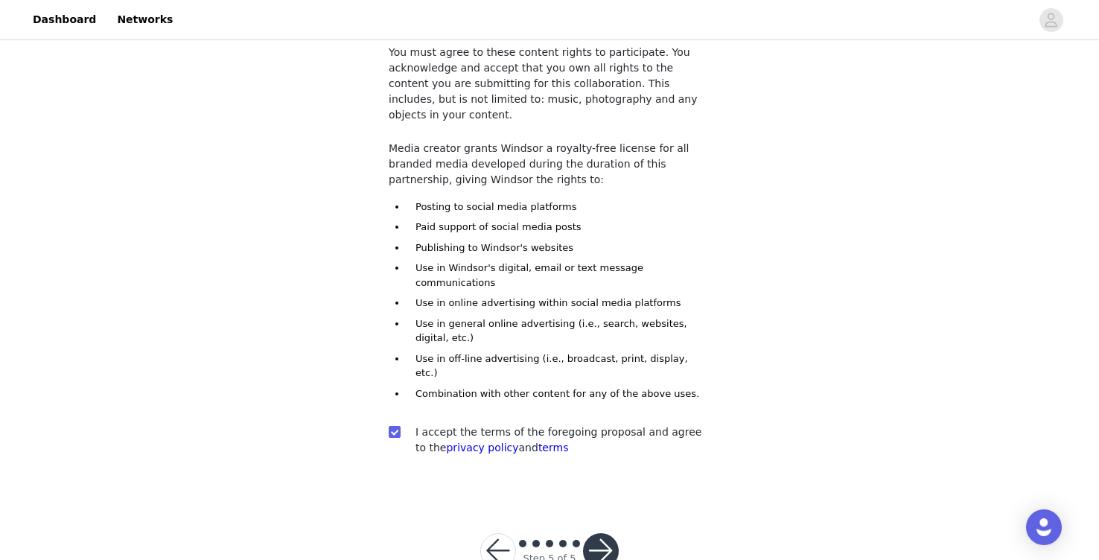
click at [603, 533] on button "button" at bounding box center [601, 551] width 36 height 36
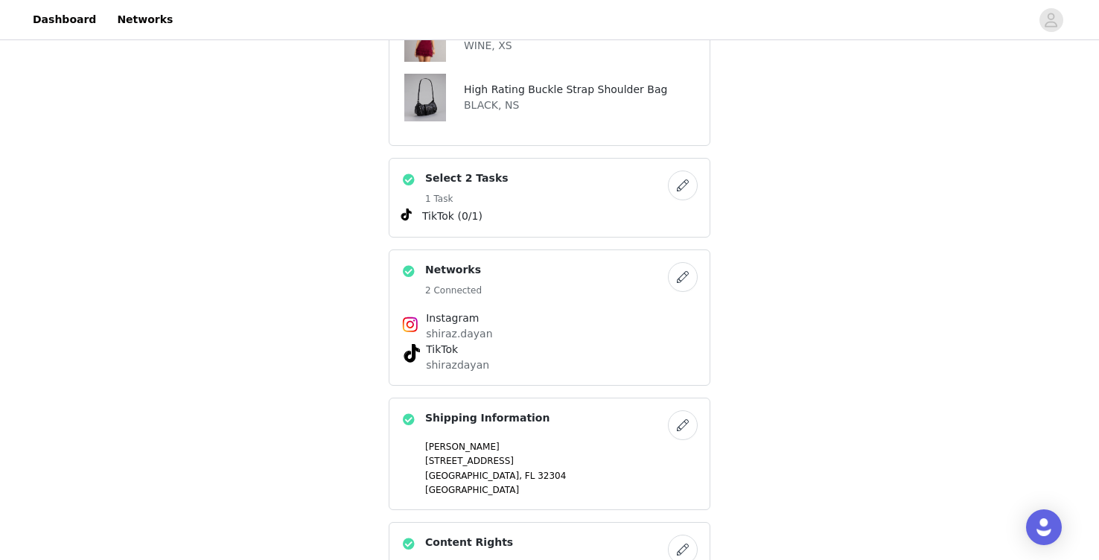
scroll to position [633, 0]
click at [689, 170] on button "button" at bounding box center [683, 185] width 30 height 30
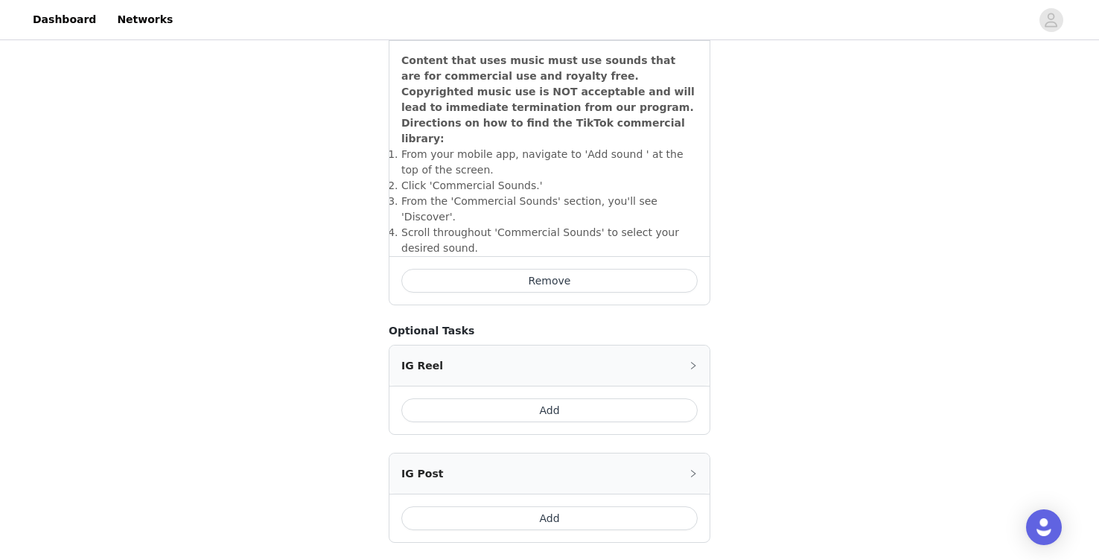
scroll to position [498, 0]
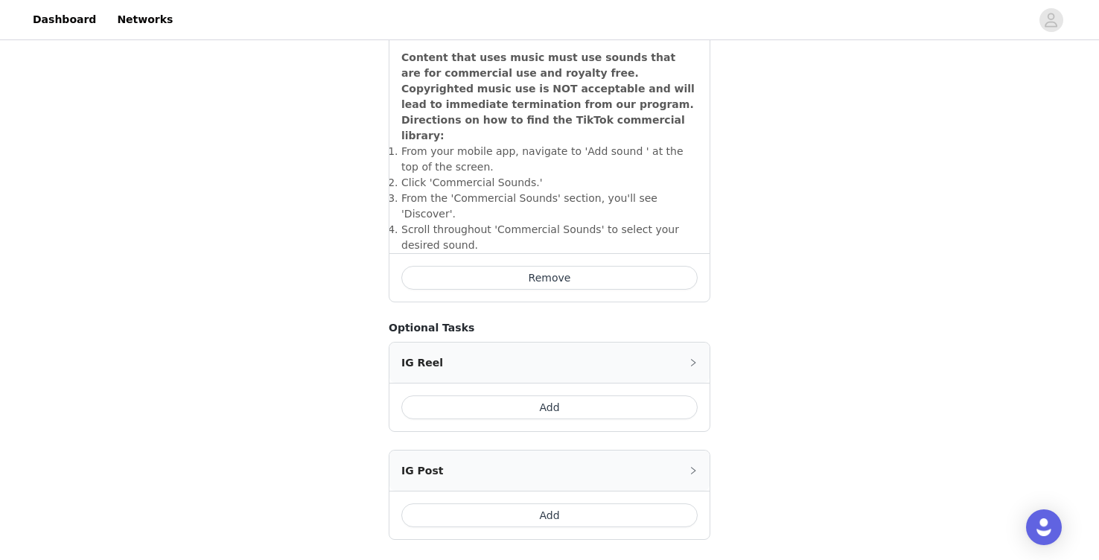
click at [558, 503] on button "Add" at bounding box center [549, 515] width 296 height 24
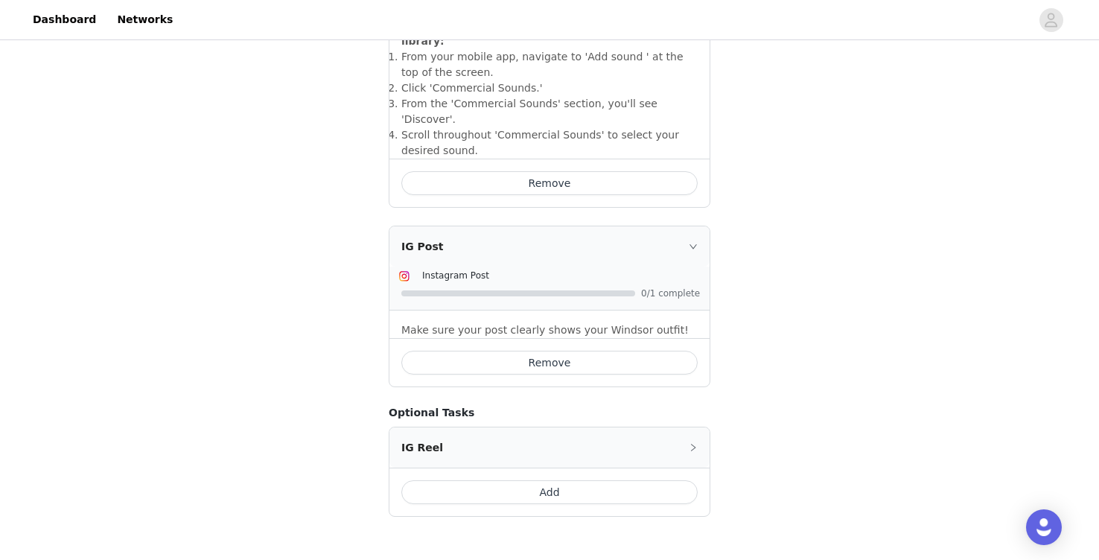
scroll to position [660, 0]
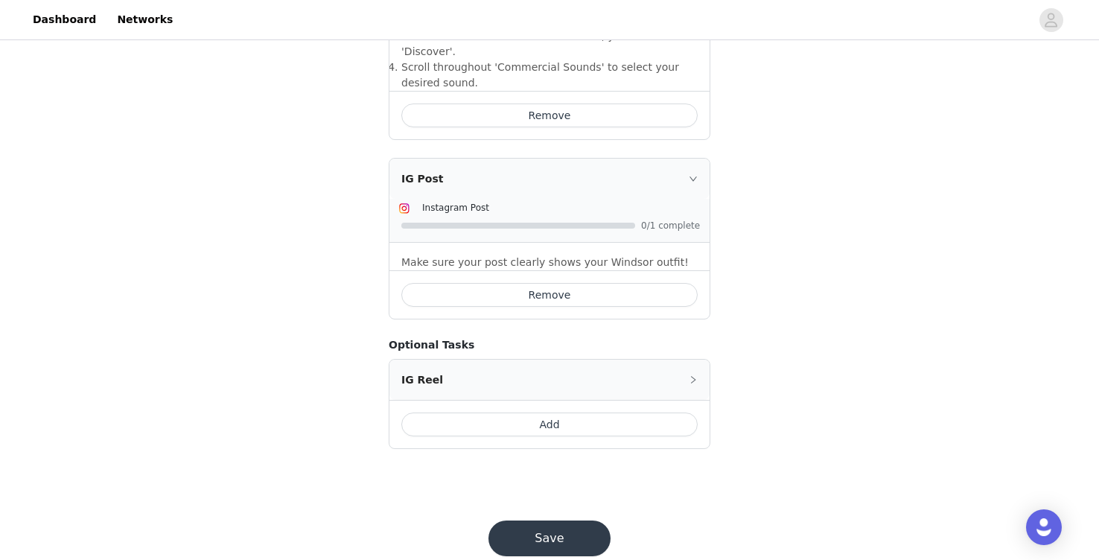
click at [556, 520] on button "Save" at bounding box center [549, 538] width 122 height 36
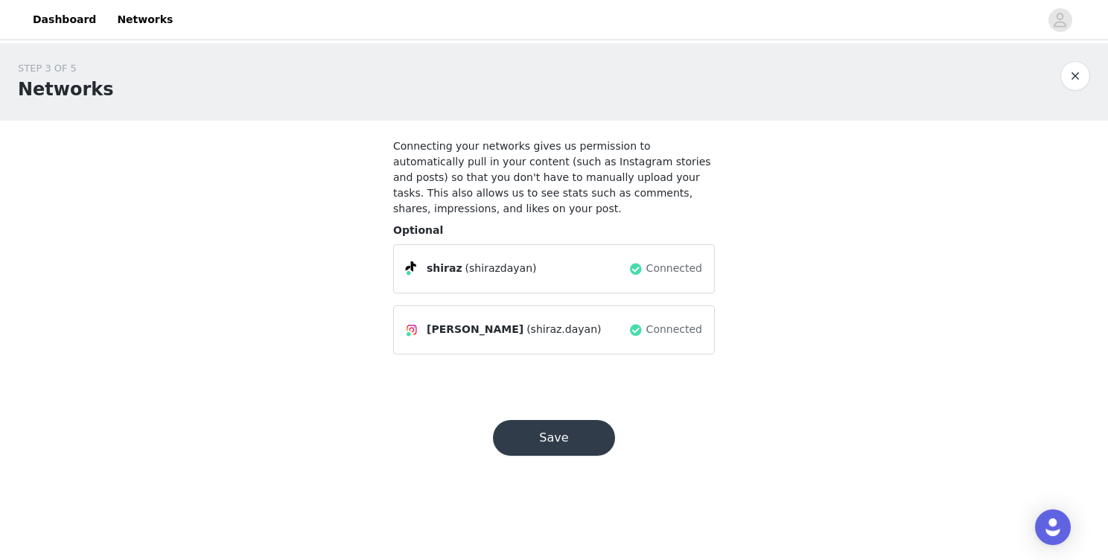
click at [570, 435] on button "Save" at bounding box center [554, 438] width 122 height 36
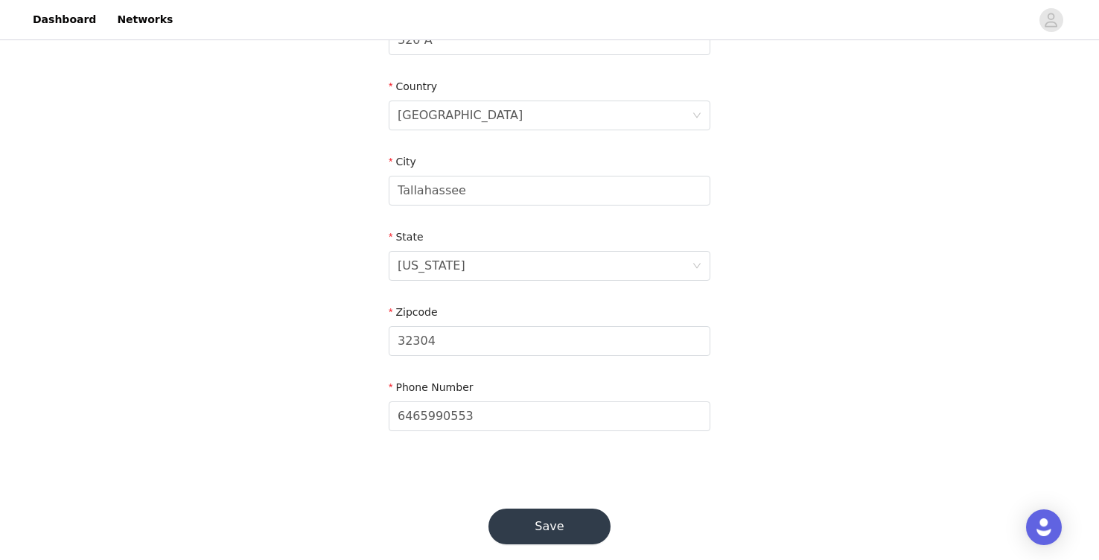
scroll to position [455, 0]
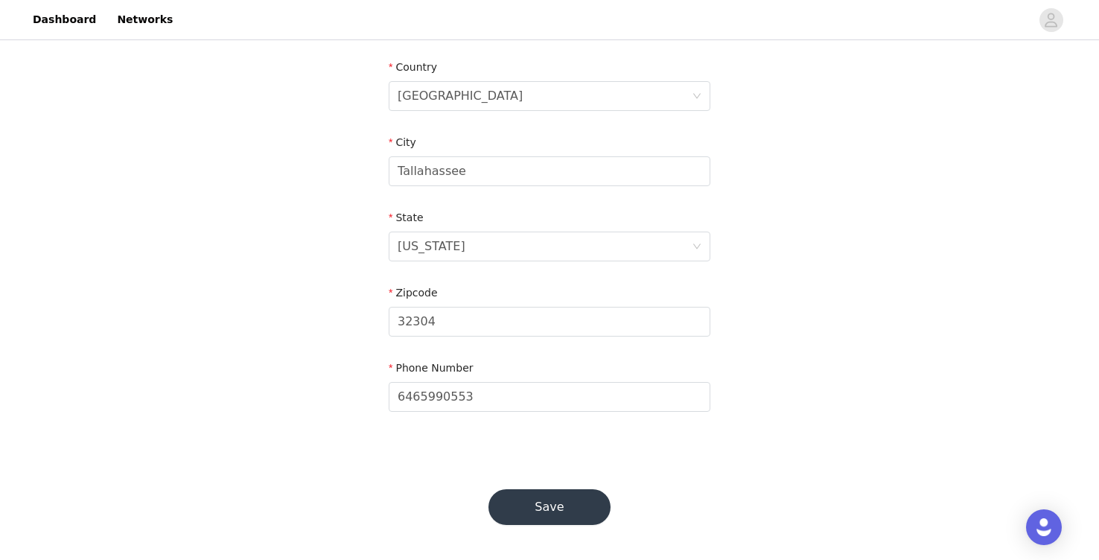
click at [567, 497] on button "Save" at bounding box center [549, 507] width 122 height 36
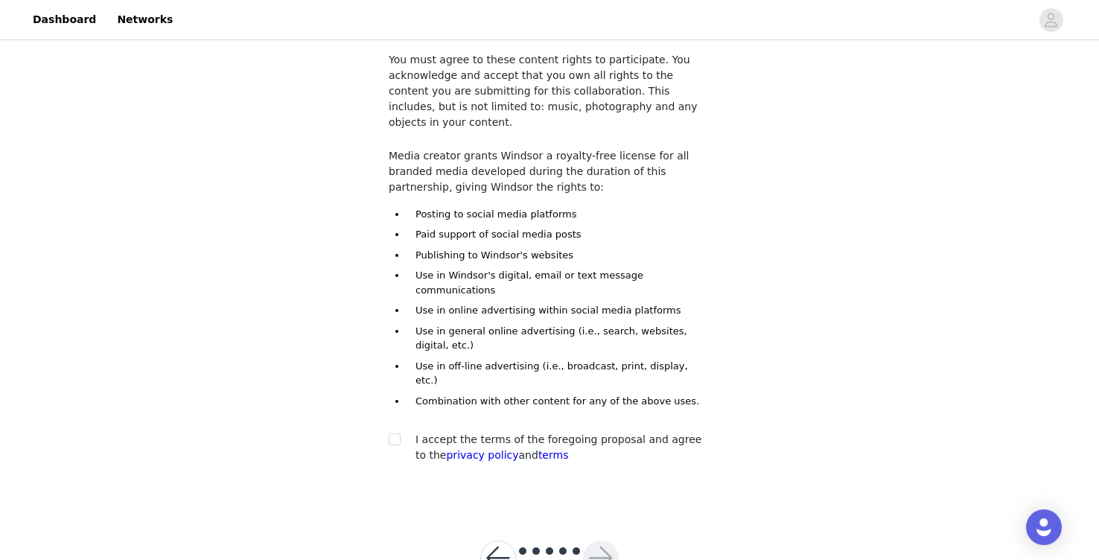
scroll to position [94, 0]
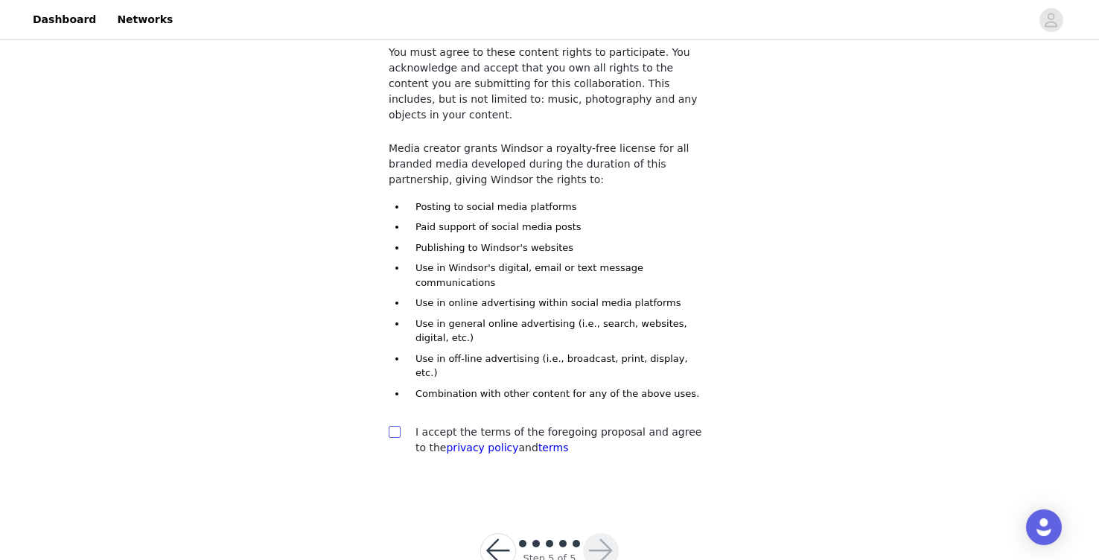
click at [396, 426] on span at bounding box center [395, 432] width 12 height 12
click at [396, 426] on input "checkbox" at bounding box center [394, 431] width 10 height 10
checkbox input "true"
click at [601, 533] on button "button" at bounding box center [601, 551] width 36 height 36
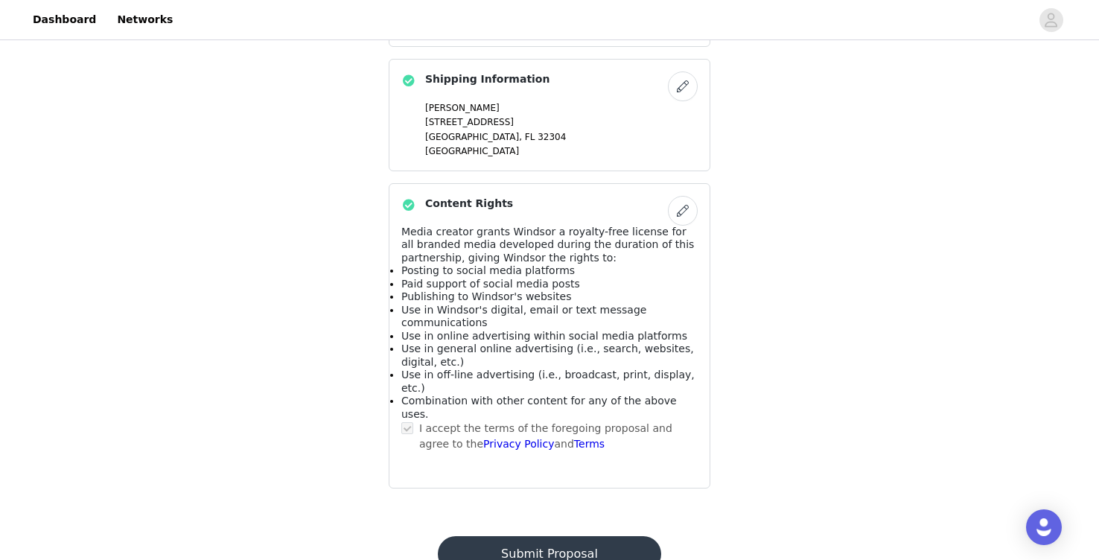
scroll to position [990, 0]
click at [541, 535] on button "Submit Proposal" at bounding box center [549, 553] width 223 height 36
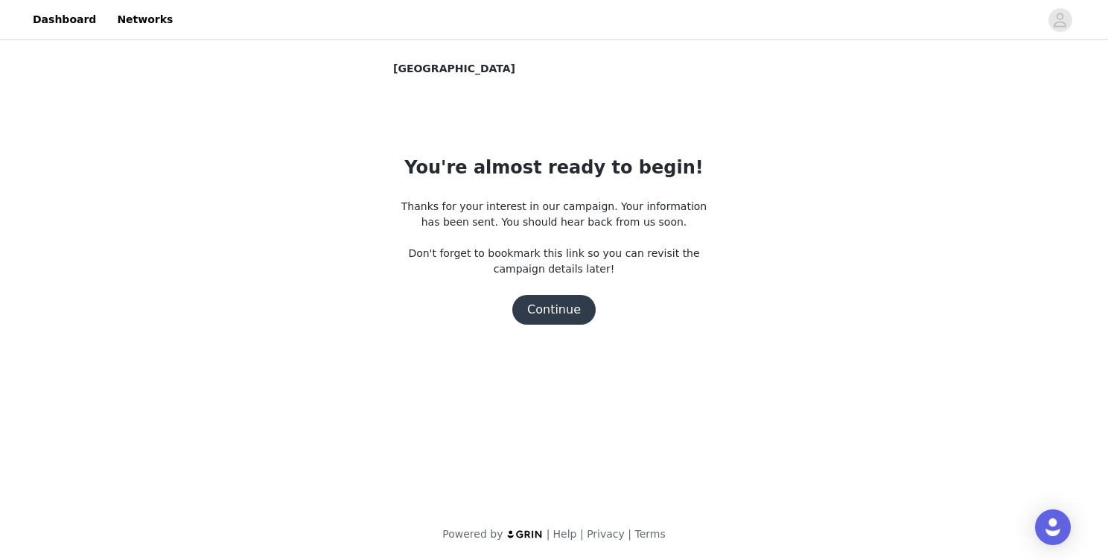
click at [568, 316] on button "Continue" at bounding box center [553, 310] width 83 height 30
